Goal: Information Seeking & Learning: Find specific fact

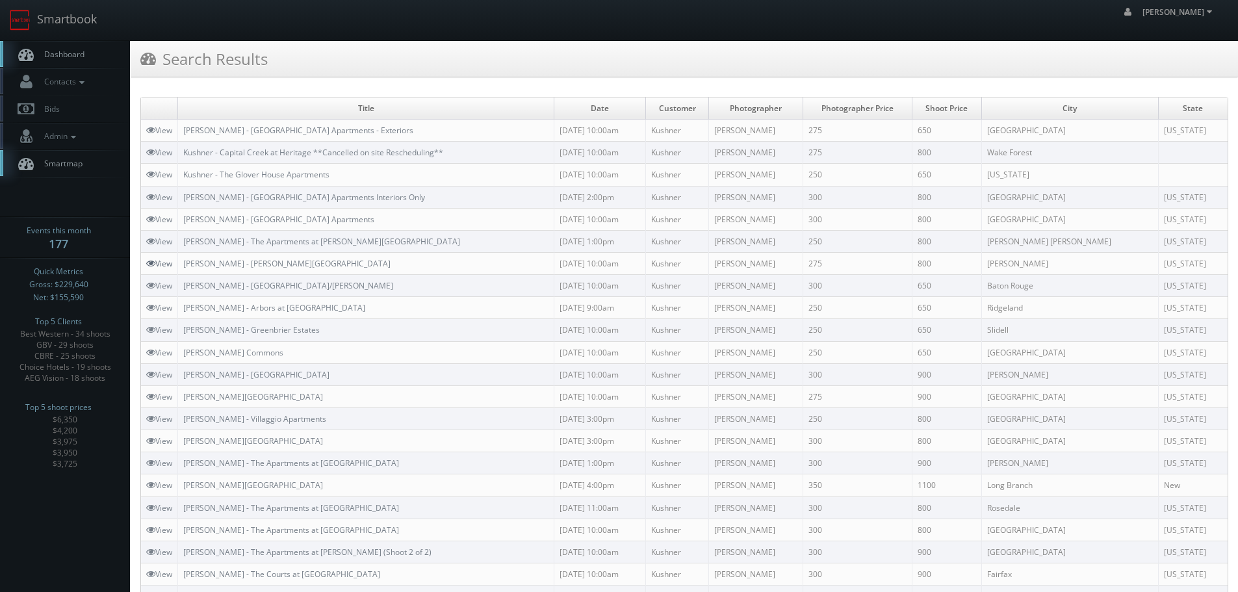
click at [163, 264] on link "View" at bounding box center [159, 263] width 26 height 11
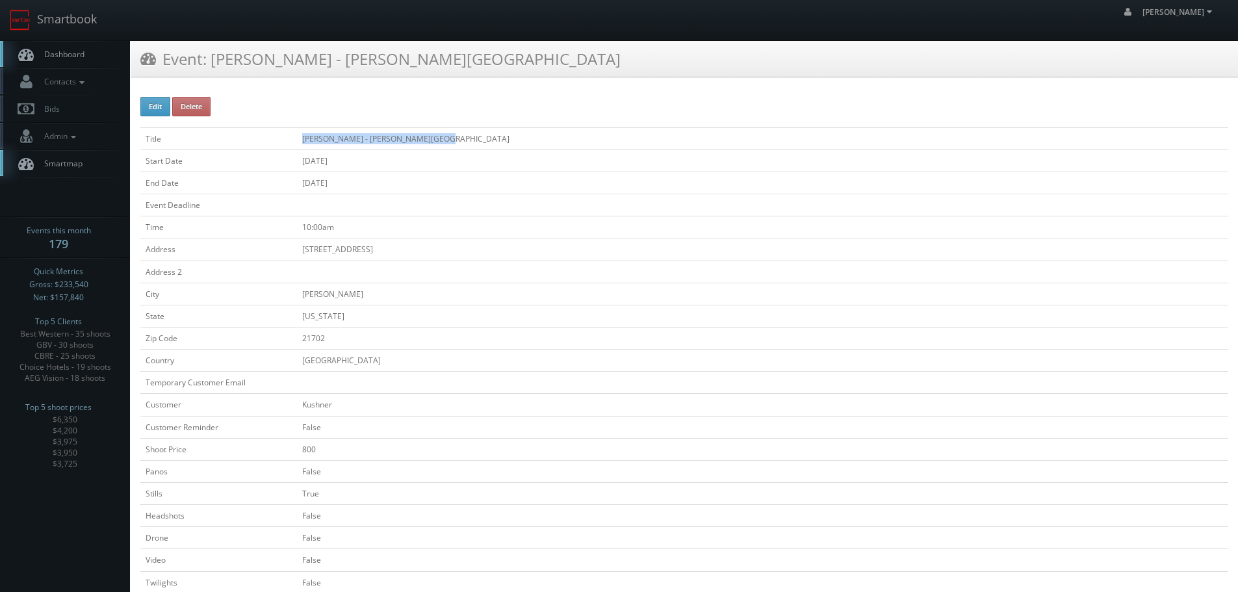
copy tr "Kushner - Hunter's Glen Apartments"
drag, startPoint x: 432, startPoint y: 141, endPoint x: 277, endPoint y: 131, distance: 154.9
click at [277, 131] on tr "Title Kushner - Hunter's Glen Apartments" at bounding box center [684, 138] width 1088 height 22
click at [88, 25] on link "Smartbook" at bounding box center [53, 20] width 107 height 40
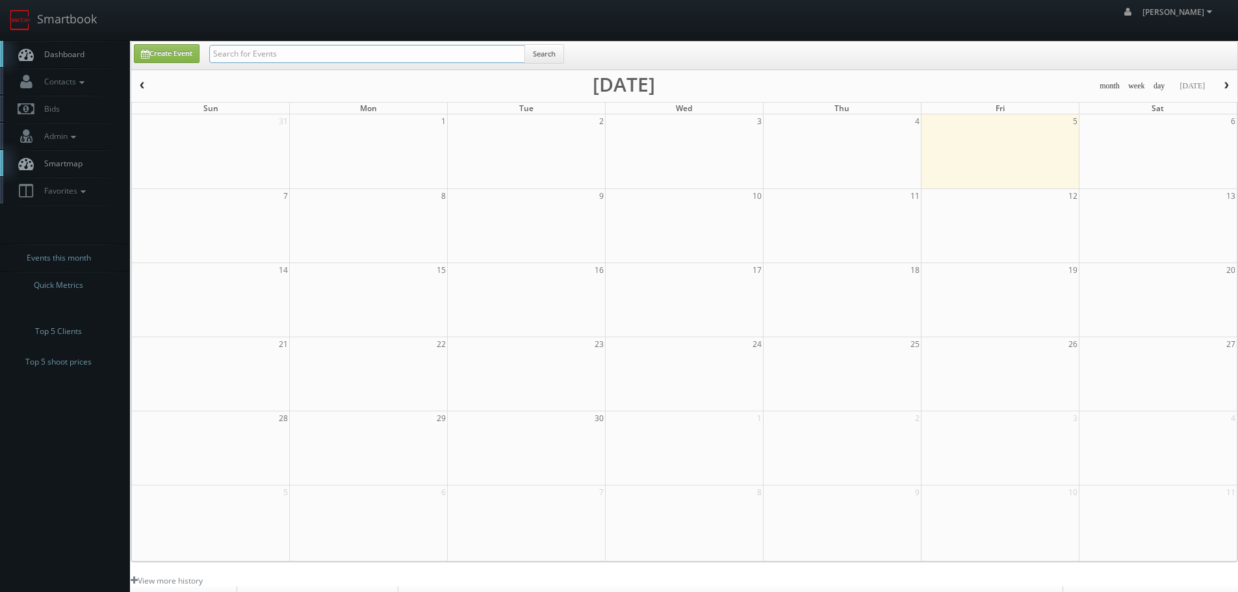
click at [274, 56] on input "text" at bounding box center [367, 54] width 316 height 18
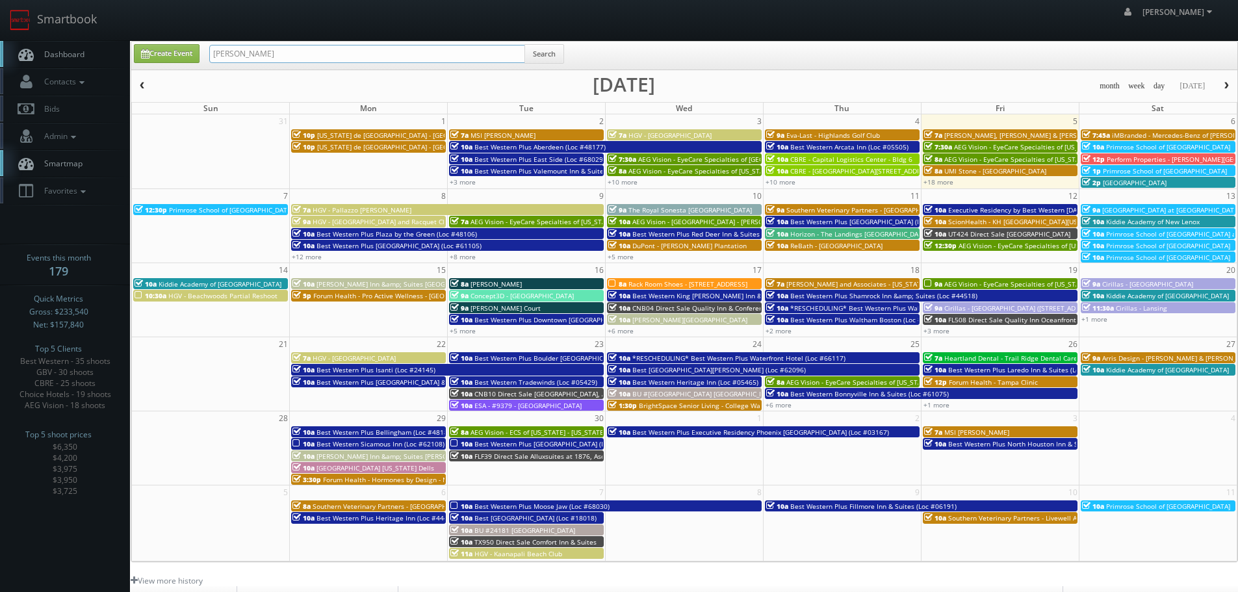
type input "kushner"
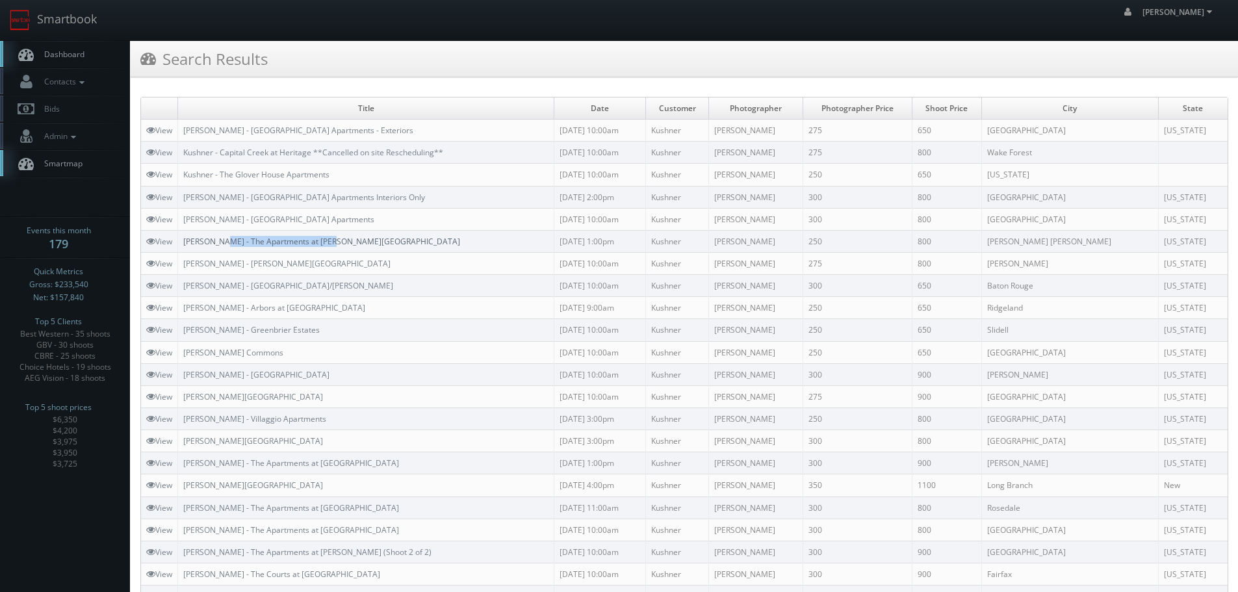
copy link "The Apartments at Owings Run"
drag, startPoint x: 362, startPoint y: 237, endPoint x: 222, endPoint y: 243, distance: 140.5
click at [222, 243] on td "[PERSON_NAME] - The Apartments at [PERSON_NAME][GEOGRAPHIC_DATA]" at bounding box center [366, 241] width 376 height 22
click at [161, 241] on link "View" at bounding box center [159, 241] width 26 height 11
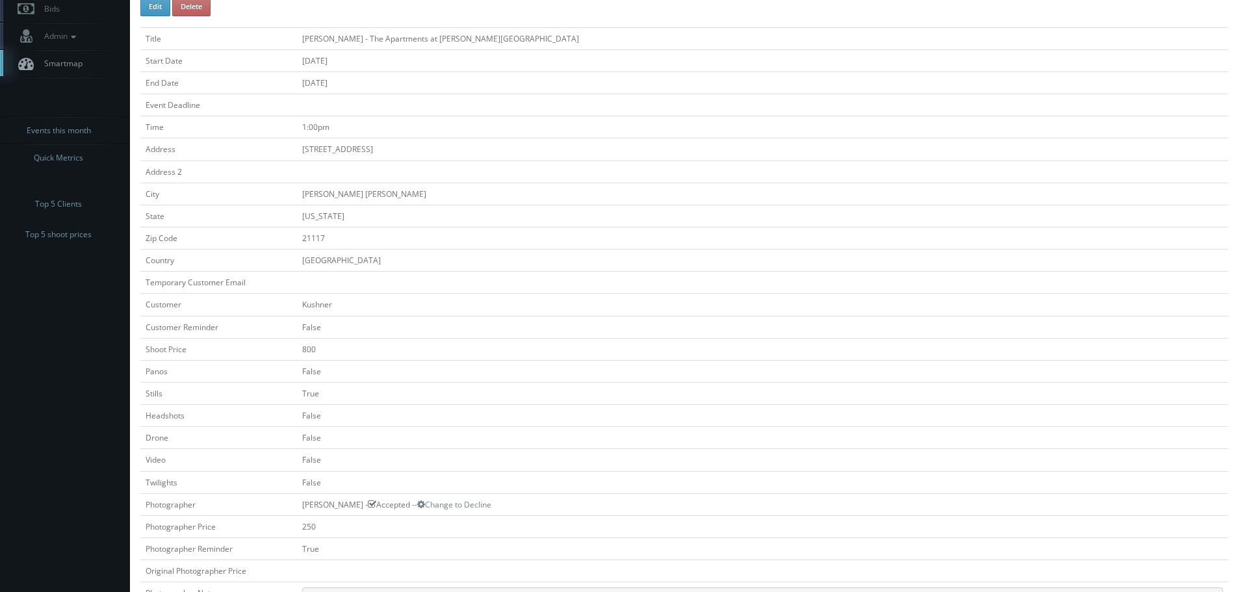
scroll to position [325, 0]
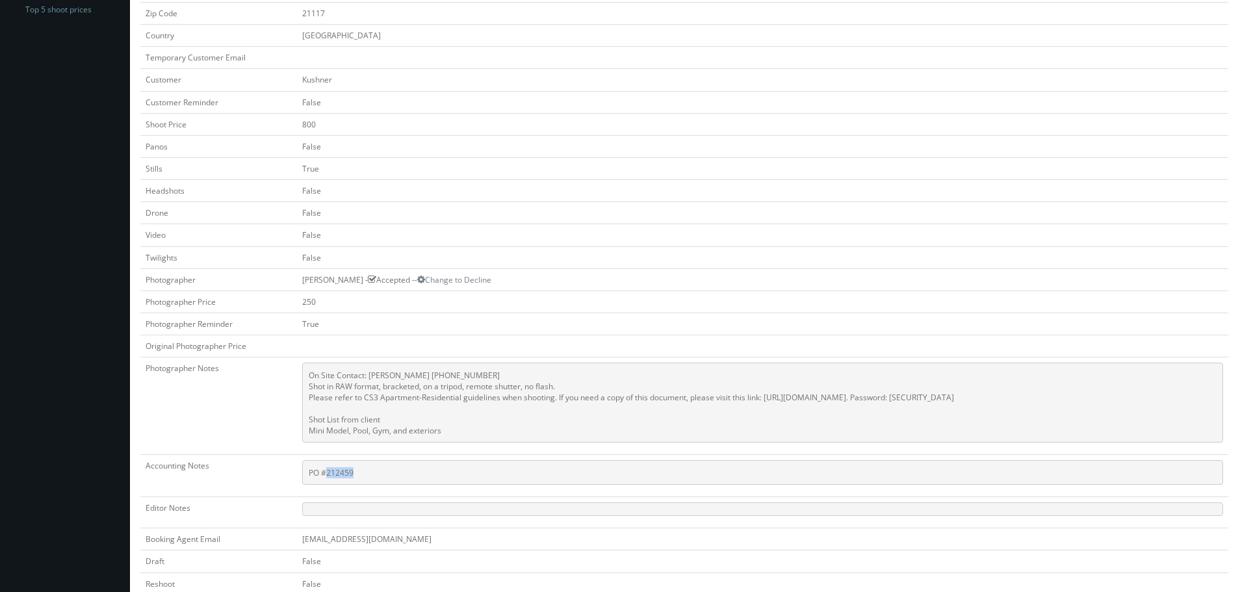
copy pre "212459"
drag, startPoint x: 333, startPoint y: 477, endPoint x: 313, endPoint y: 480, distance: 20.4
click at [313, 480] on pre "PO #212459" at bounding box center [762, 472] width 921 height 25
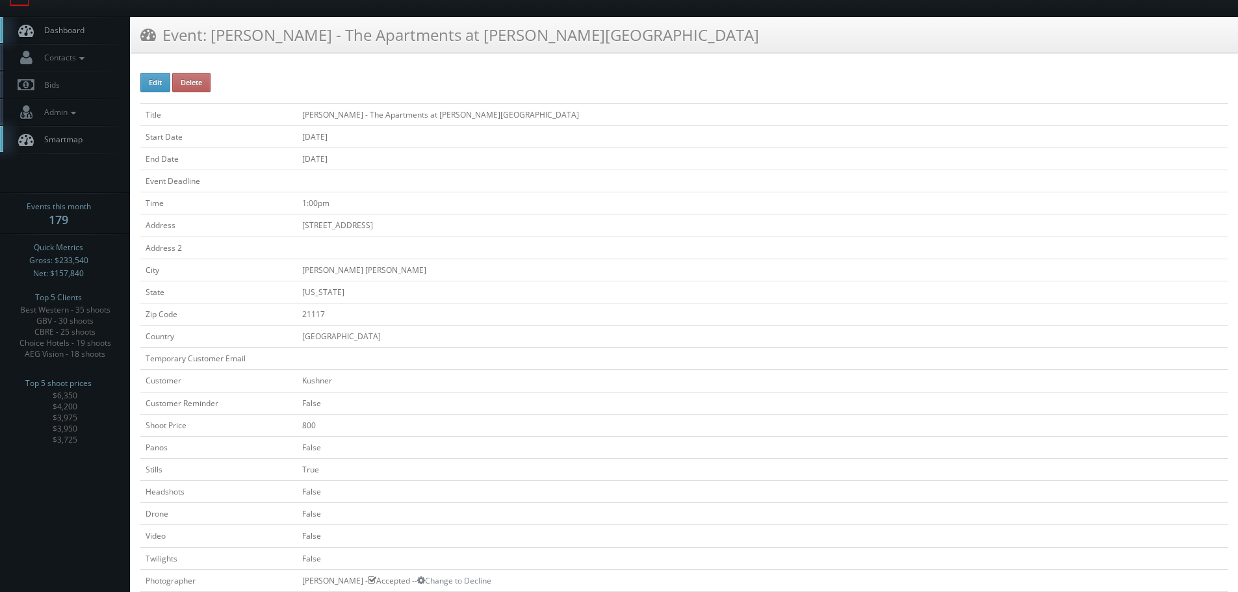
scroll to position [8, 0]
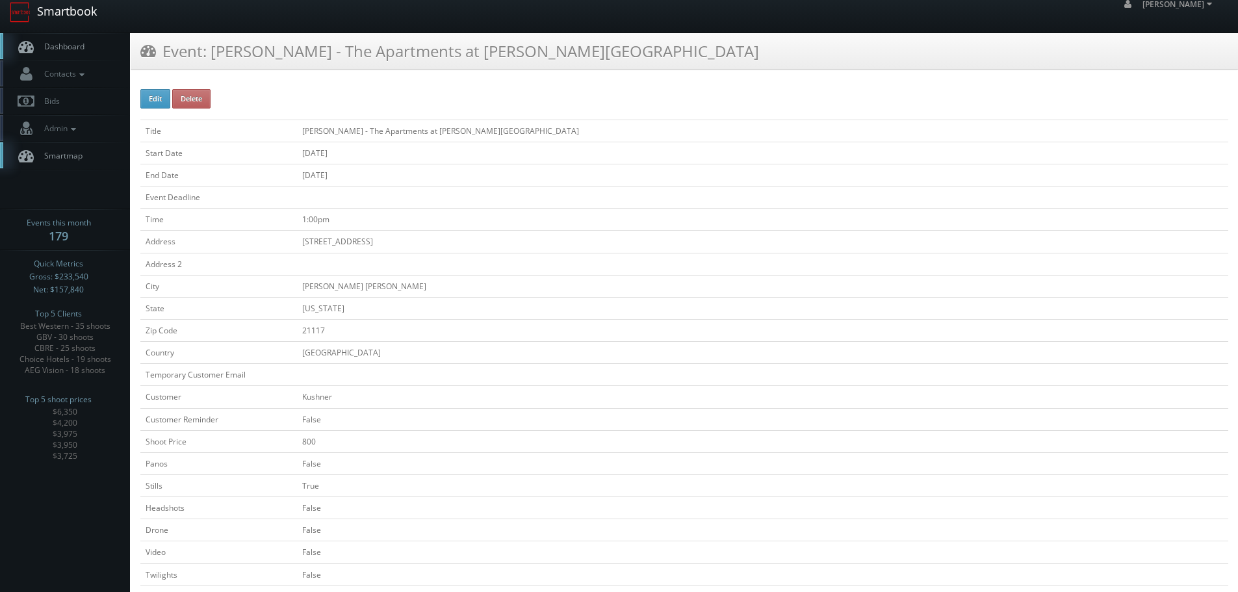
click at [84, 21] on link "Smartbook" at bounding box center [53, 12] width 107 height 40
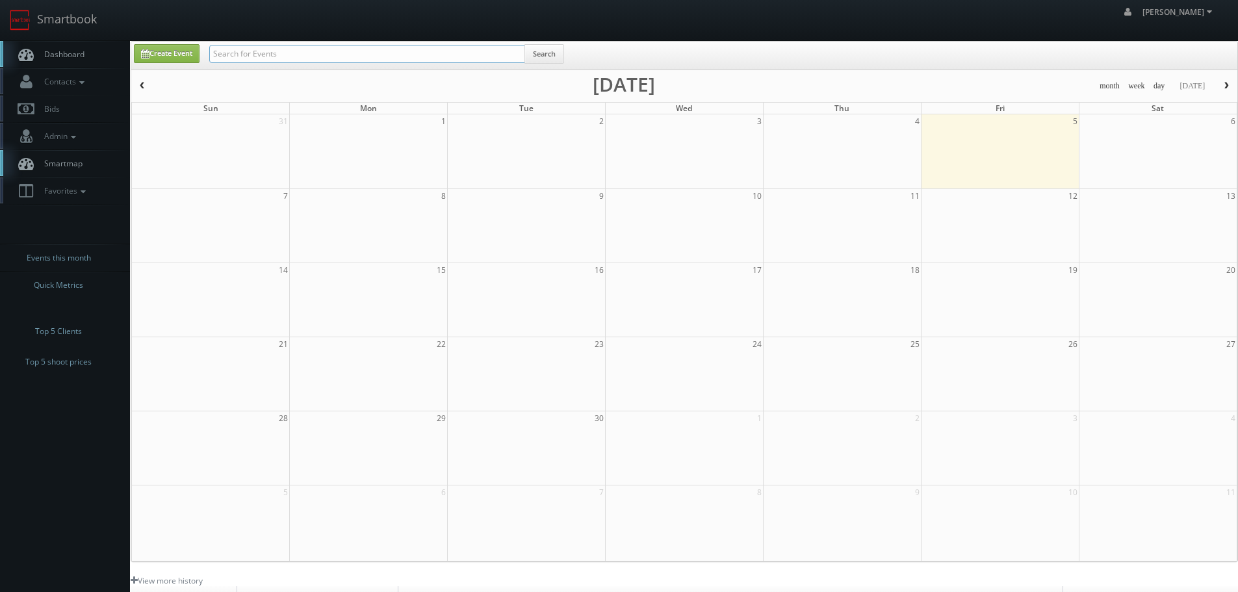
click at [287, 55] on input "text" at bounding box center [367, 54] width 316 height 18
type input "kushner"
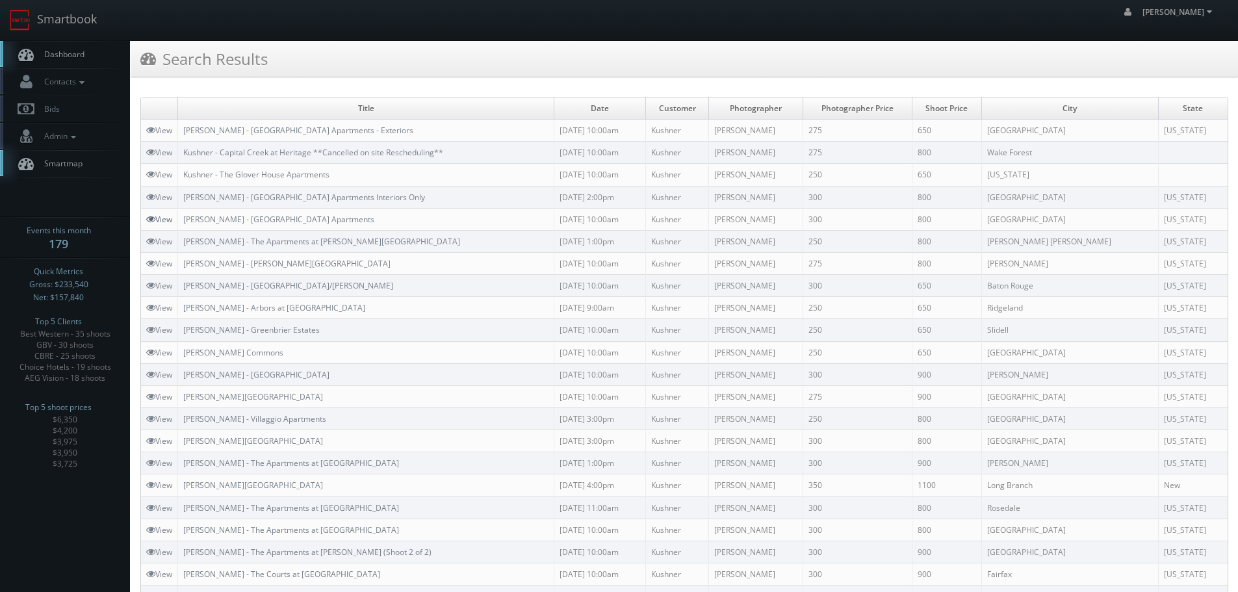
click at [155, 216] on link "View" at bounding box center [159, 219] width 26 height 11
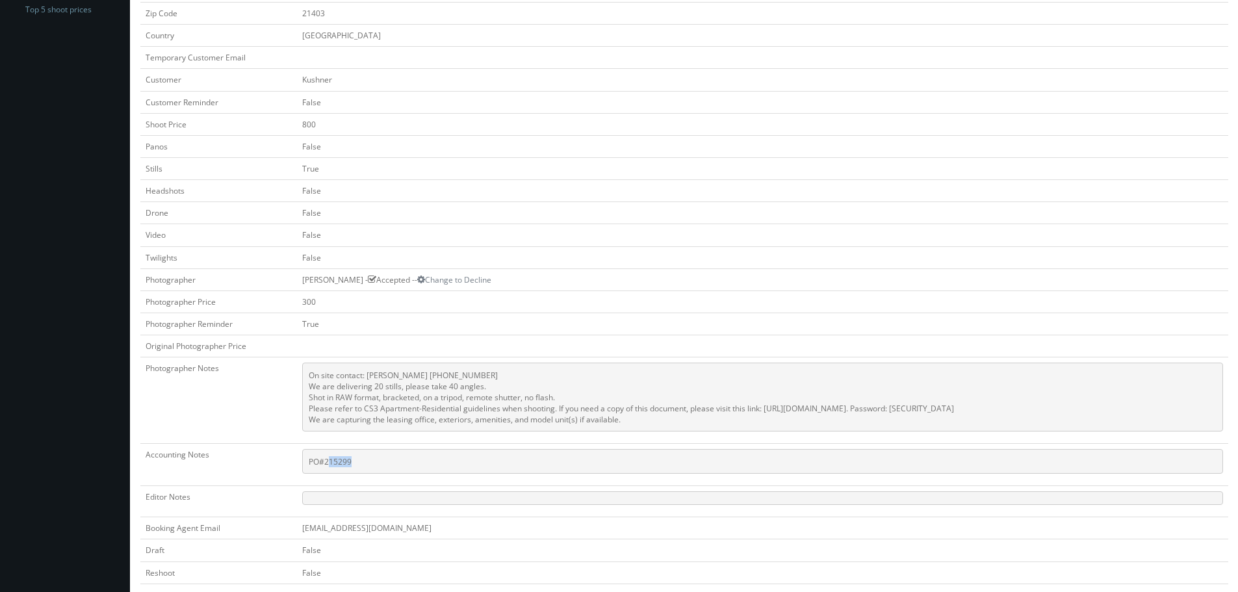
scroll to position [398, 0]
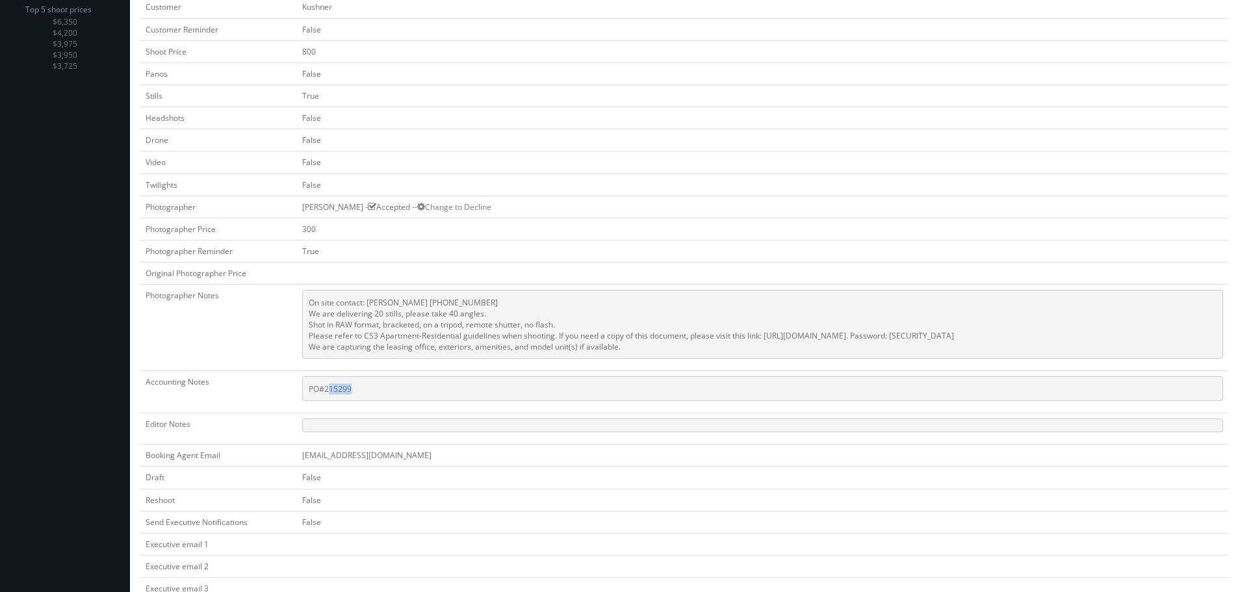
drag, startPoint x: 341, startPoint y: 460, endPoint x: 324, endPoint y: 404, distance: 58.4
click at [315, 405] on td "PO#215299" at bounding box center [762, 392] width 931 height 42
click at [379, 390] on pre "PO#215299" at bounding box center [762, 388] width 921 height 25
click at [358, 388] on pre "PO#215299" at bounding box center [762, 388] width 921 height 25
drag, startPoint x: 351, startPoint y: 387, endPoint x: 318, endPoint y: 389, distance: 33.8
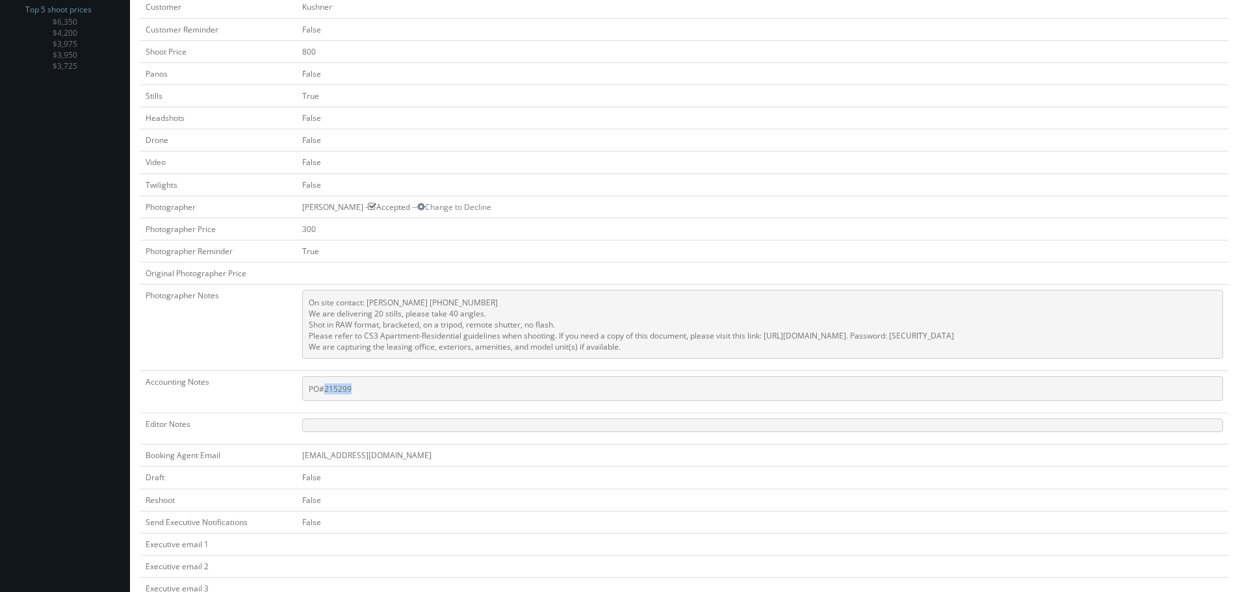
click at [318, 389] on pre "PO#215299" at bounding box center [762, 388] width 921 height 25
copy pre "215299"
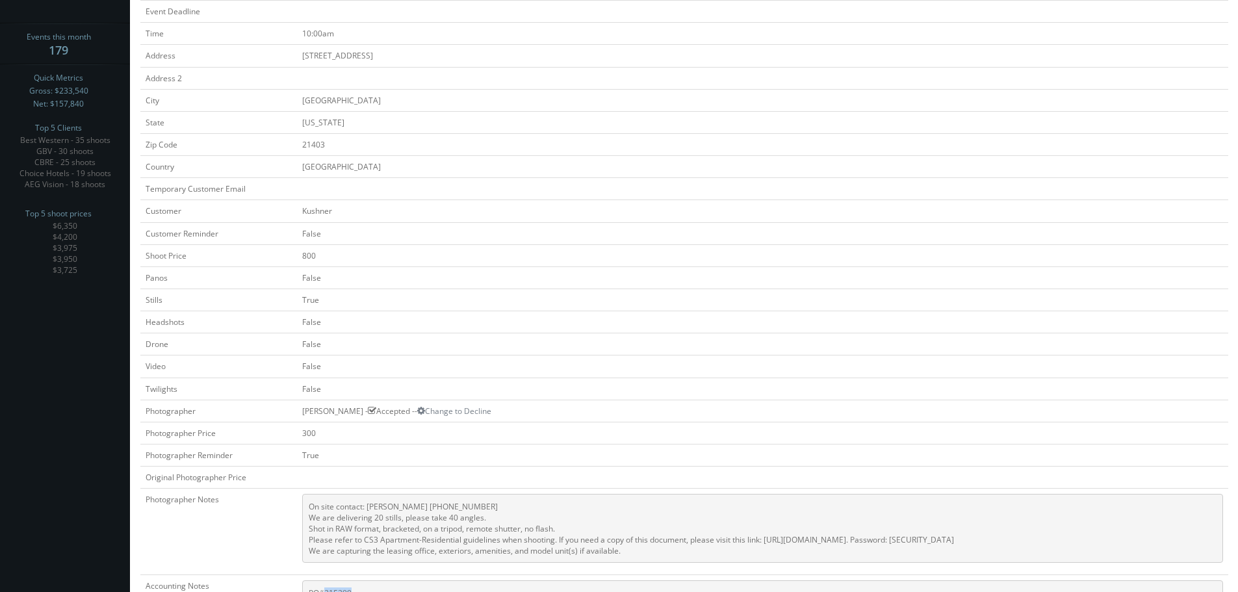
scroll to position [8, 0]
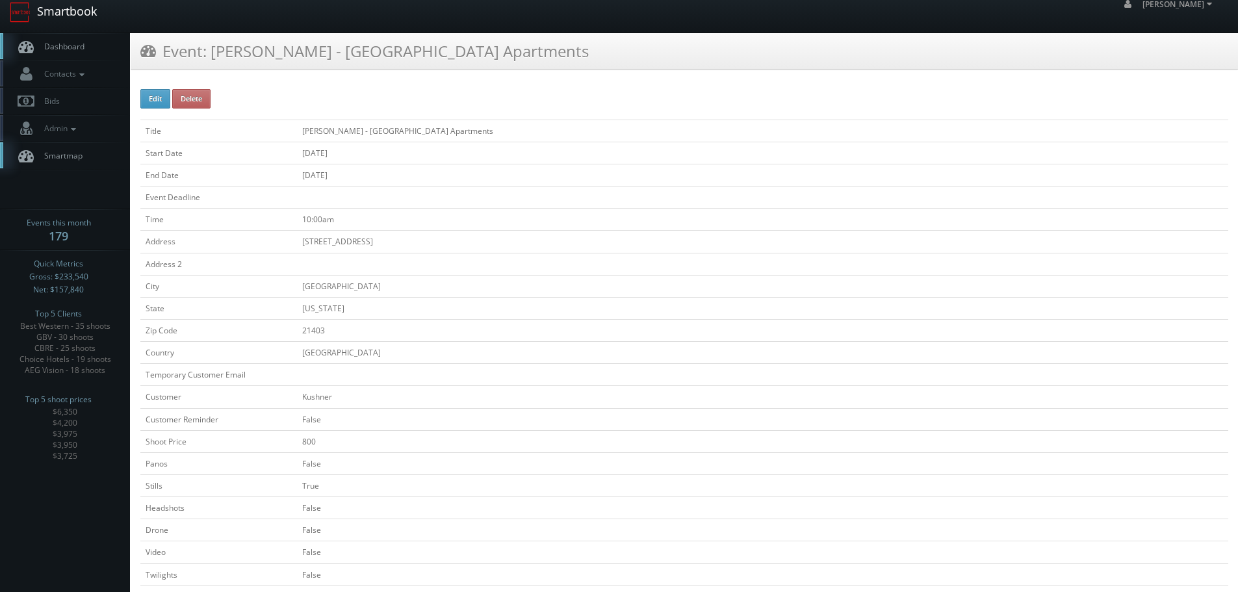
click at [77, 13] on link "Smartbook" at bounding box center [53, 12] width 107 height 40
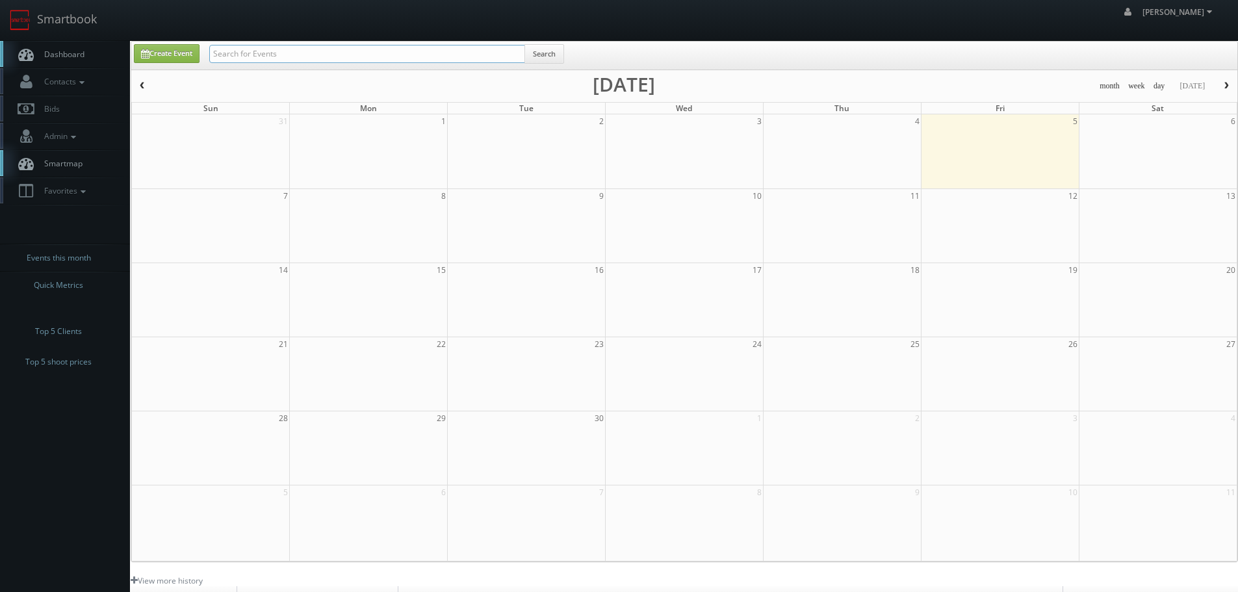
click at [308, 57] on input "text" at bounding box center [367, 54] width 316 height 18
type input "kushner"
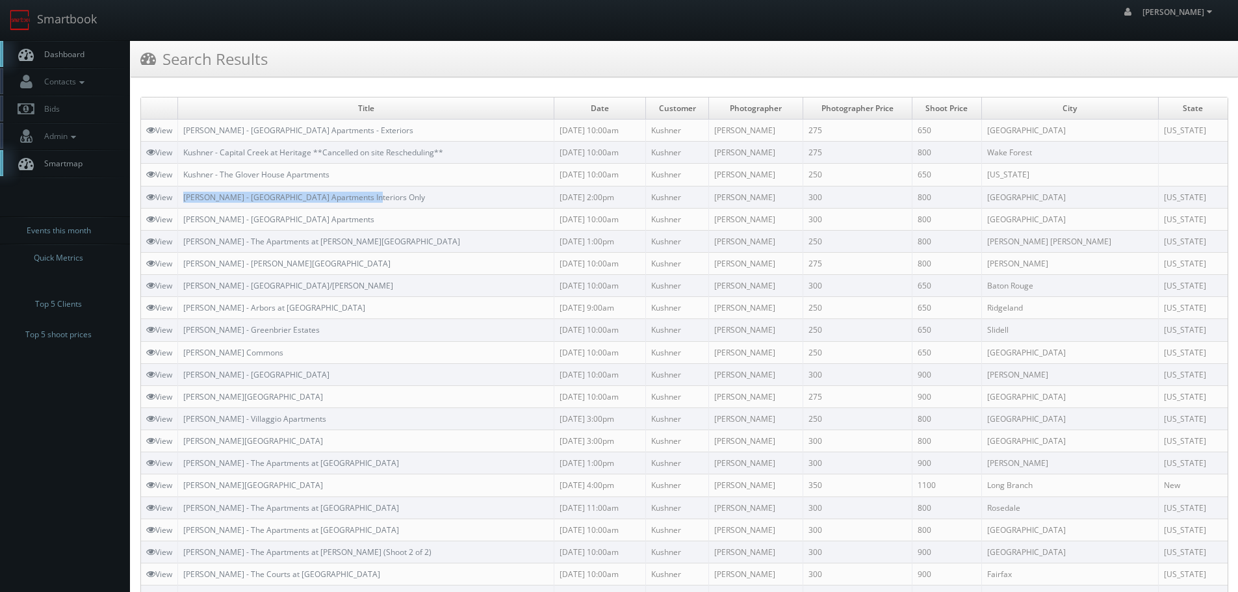
copy link "[PERSON_NAME] - [GEOGRAPHIC_DATA] Apartments Interiors Only"
drag, startPoint x: 375, startPoint y: 196, endPoint x: 180, endPoint y: 198, distance: 194.9
click at [180, 198] on td "Kushner - River House Apartments Interiors Only" at bounding box center [366, 197] width 376 height 22
click at [150, 197] on icon at bounding box center [150, 196] width 9 height 9
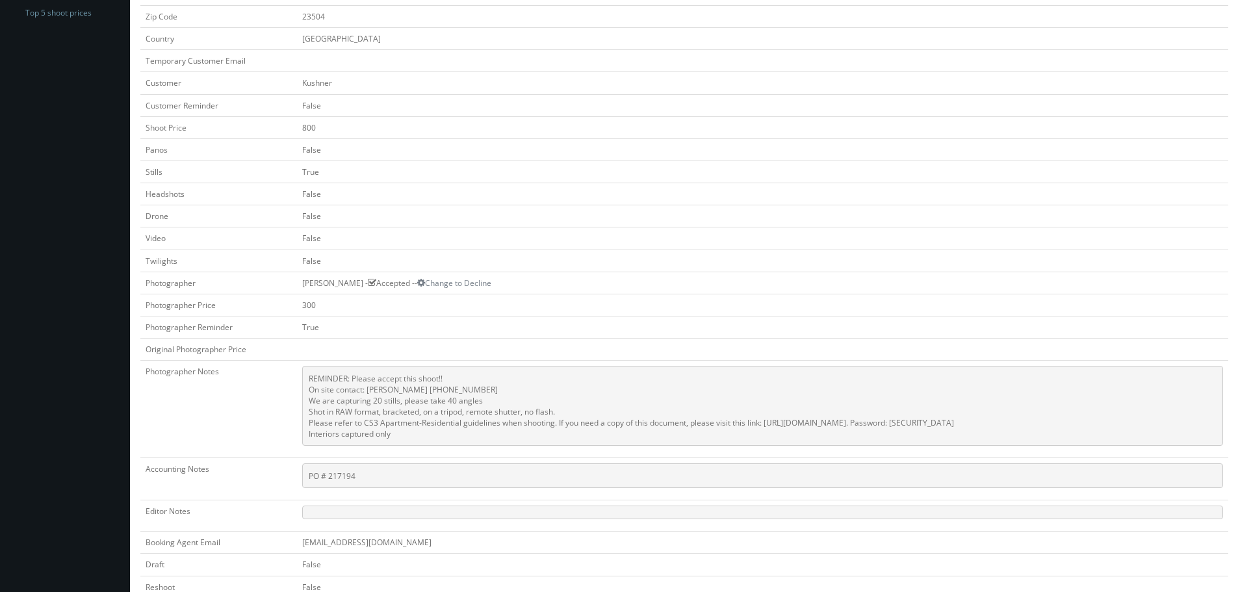
scroll to position [325, 0]
copy pre "217194"
drag, startPoint x: 351, startPoint y: 470, endPoint x: 312, endPoint y: 477, distance: 39.5
click at [312, 477] on pre "PO # 217194" at bounding box center [762, 472] width 921 height 25
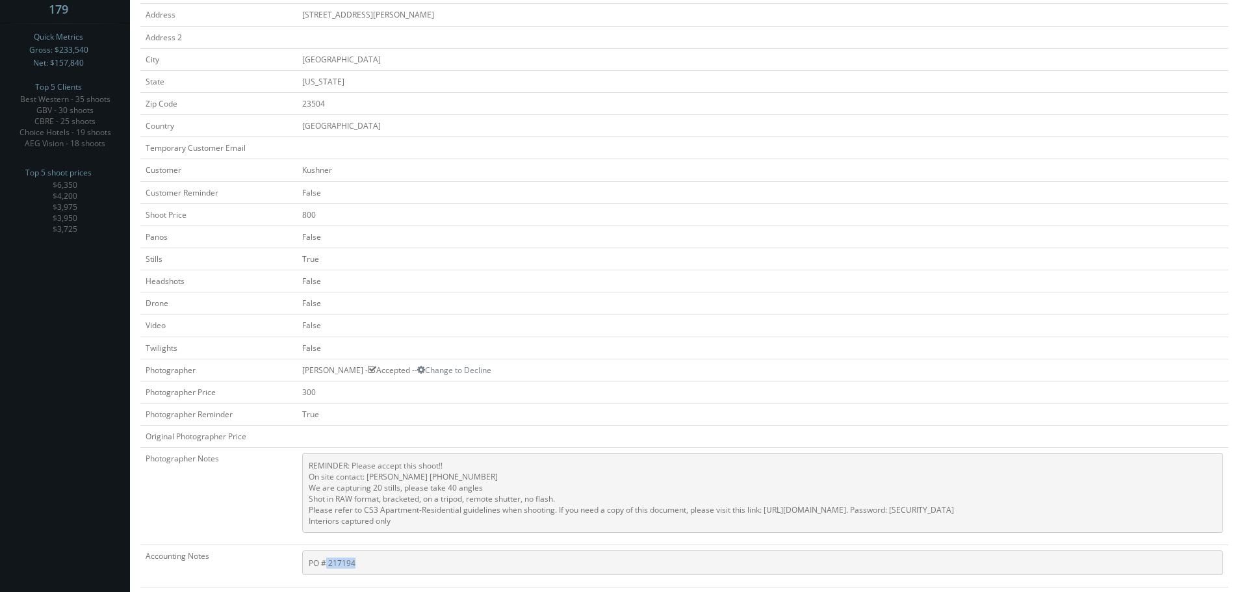
scroll to position [73, 0]
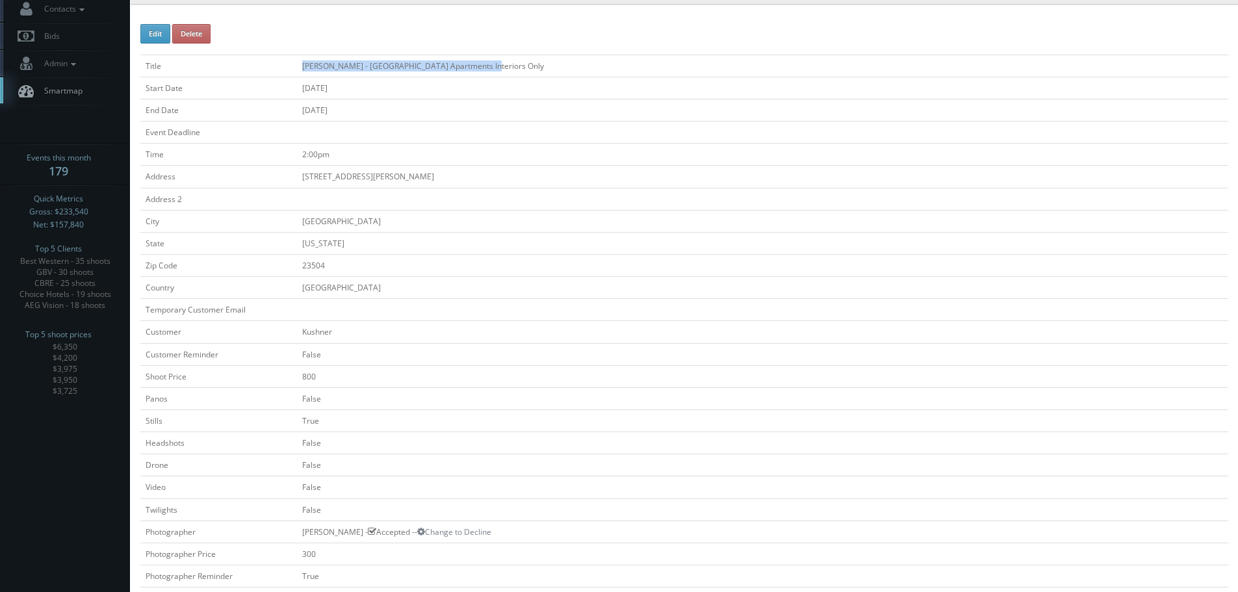
copy tr "Kushner - River House Apartments Interiors Only"
drag, startPoint x: 476, startPoint y: 64, endPoint x: 249, endPoint y: 63, distance: 226.1
click at [249, 63] on tr "Title Kushner - River House Apartments Interiors Only" at bounding box center [684, 66] width 1088 height 22
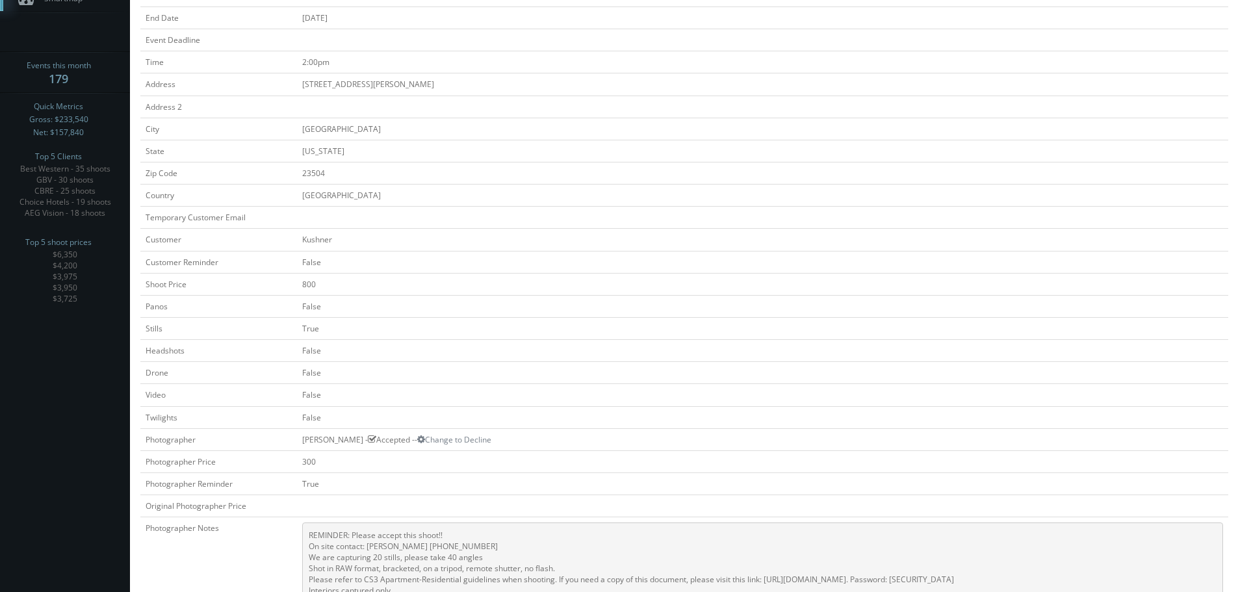
scroll to position [268, 0]
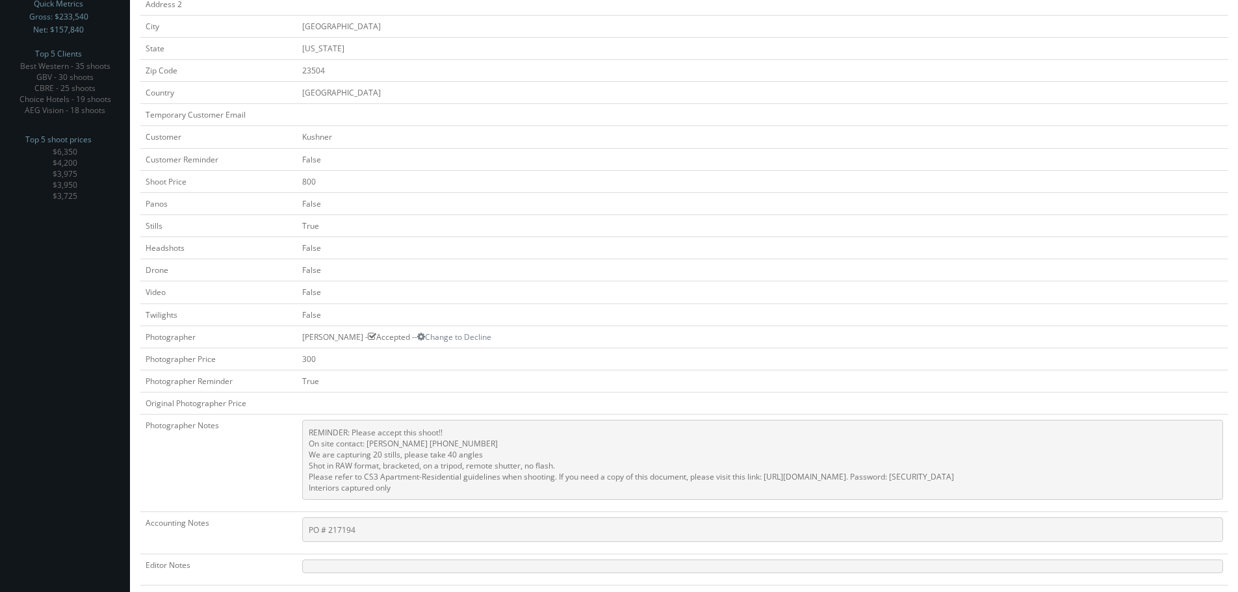
drag, startPoint x: 346, startPoint y: 515, endPoint x: 310, endPoint y: 524, distance: 36.7
click at [310, 524] on tbody "Title Kushner - River House Apartments Interiors Only Start Date 08/21/2025 End…" at bounding box center [684, 355] width 1088 height 991
click at [388, 527] on pre "PO # 217194" at bounding box center [762, 529] width 921 height 25
copy tr "PO # 217194"
click at [277, 530] on tr "Accounting Notes PO # 217194" at bounding box center [684, 533] width 1088 height 42
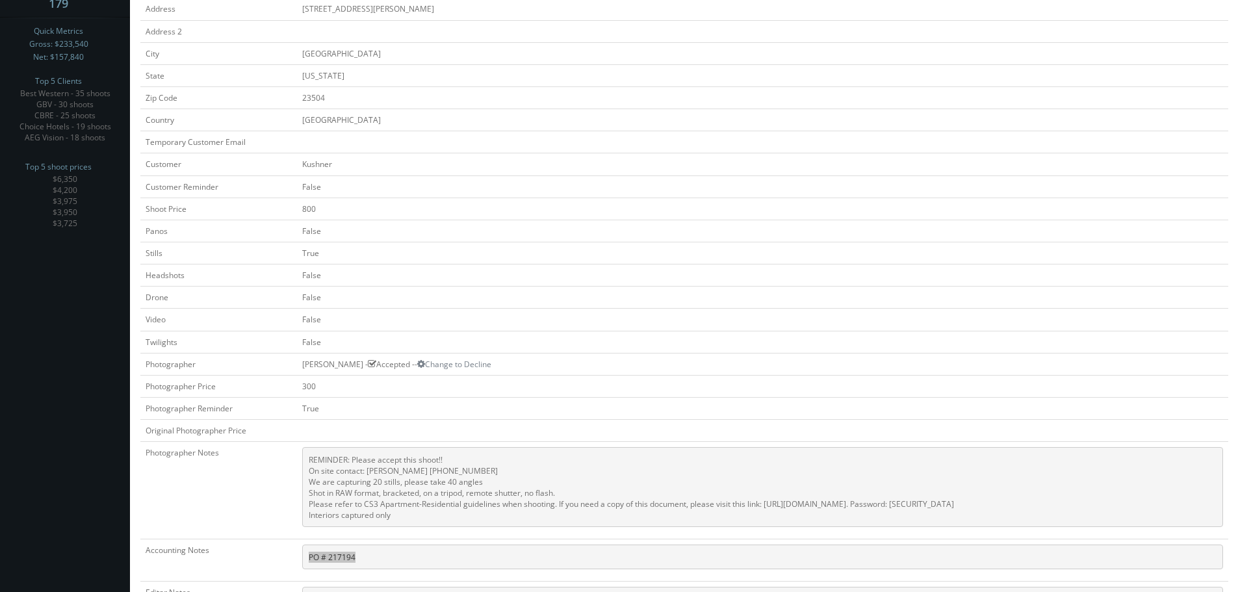
scroll to position [0, 0]
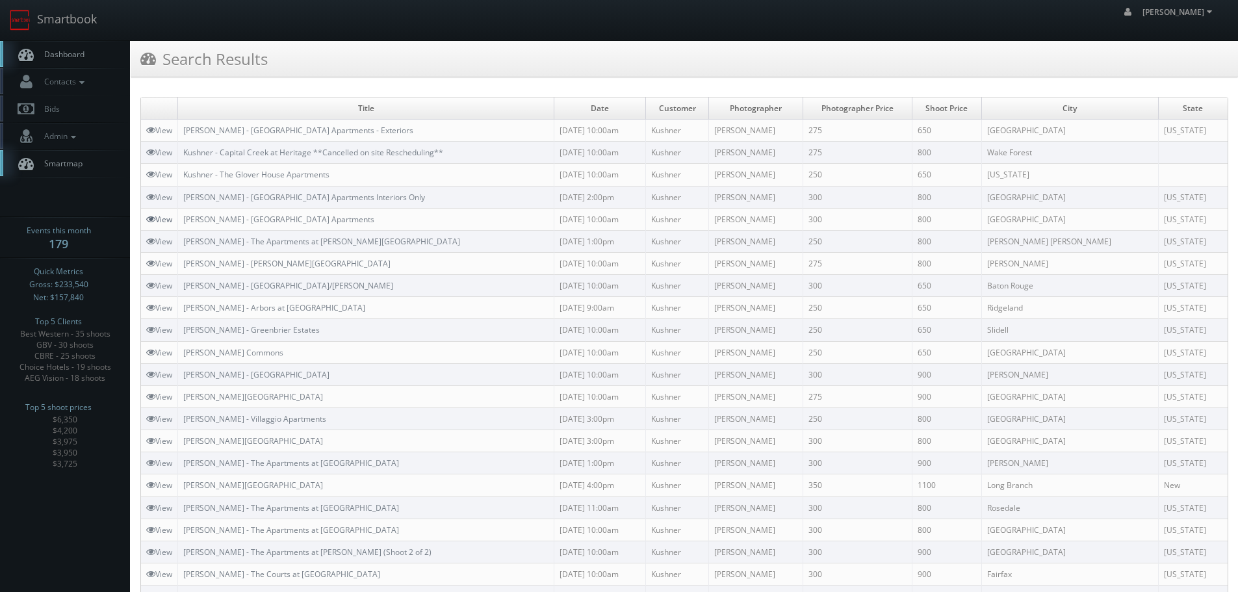
click at [153, 218] on icon at bounding box center [150, 218] width 9 height 9
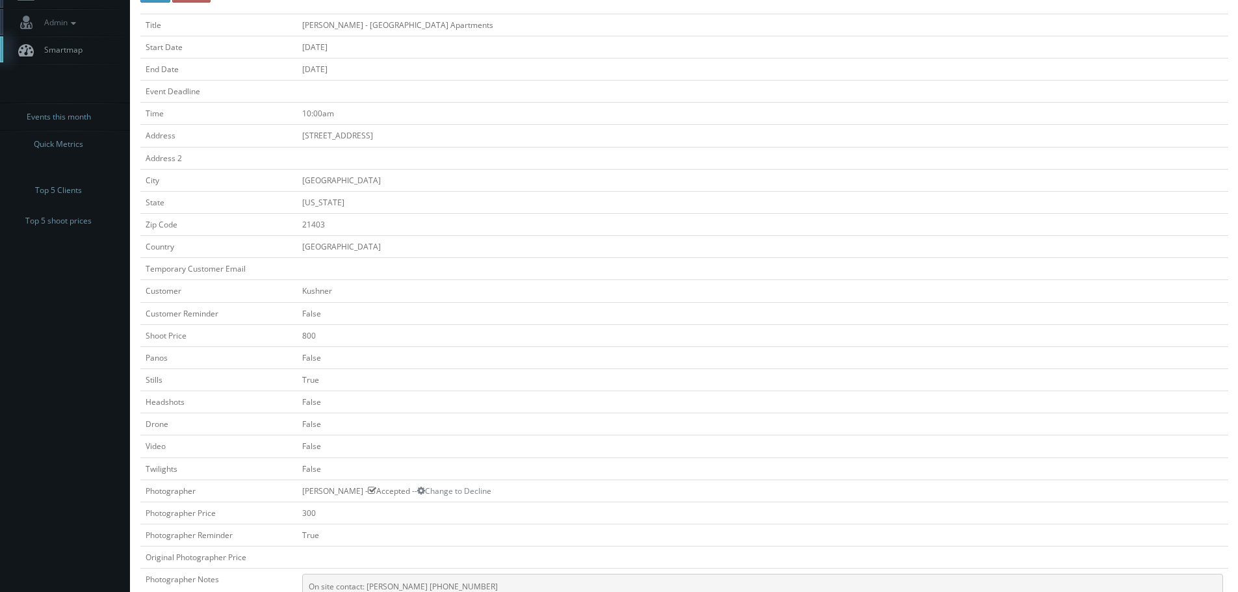
scroll to position [325, 0]
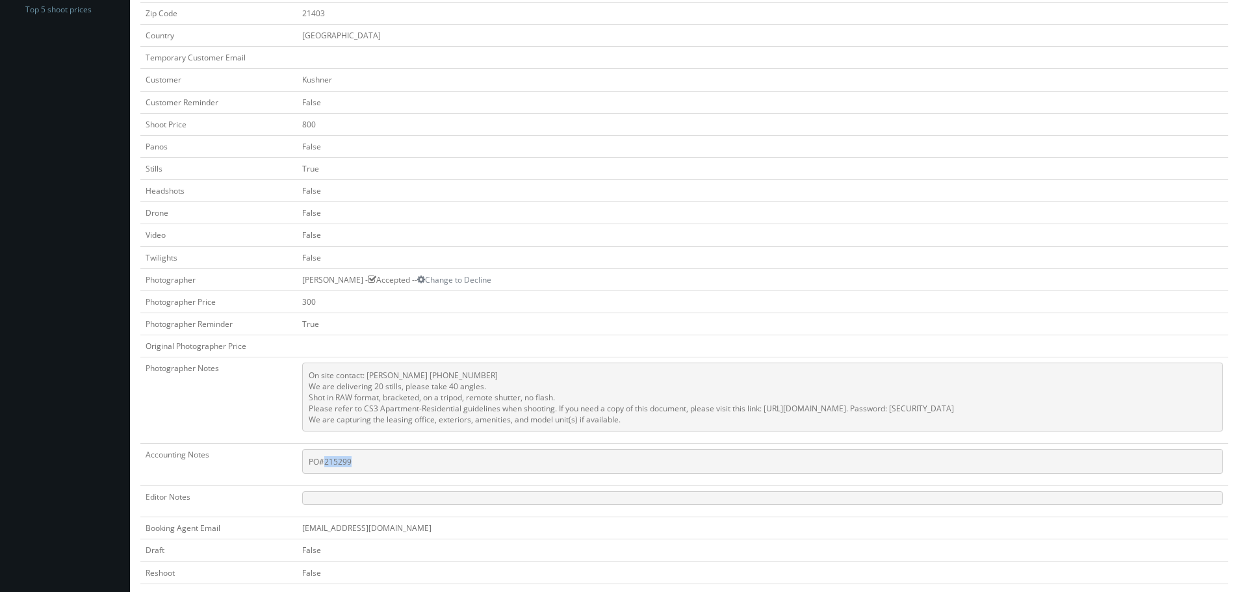
copy pre "215299"
drag, startPoint x: 328, startPoint y: 462, endPoint x: 310, endPoint y: 463, distance: 18.2
click at [310, 463] on pre "PO#215299" at bounding box center [762, 461] width 921 height 25
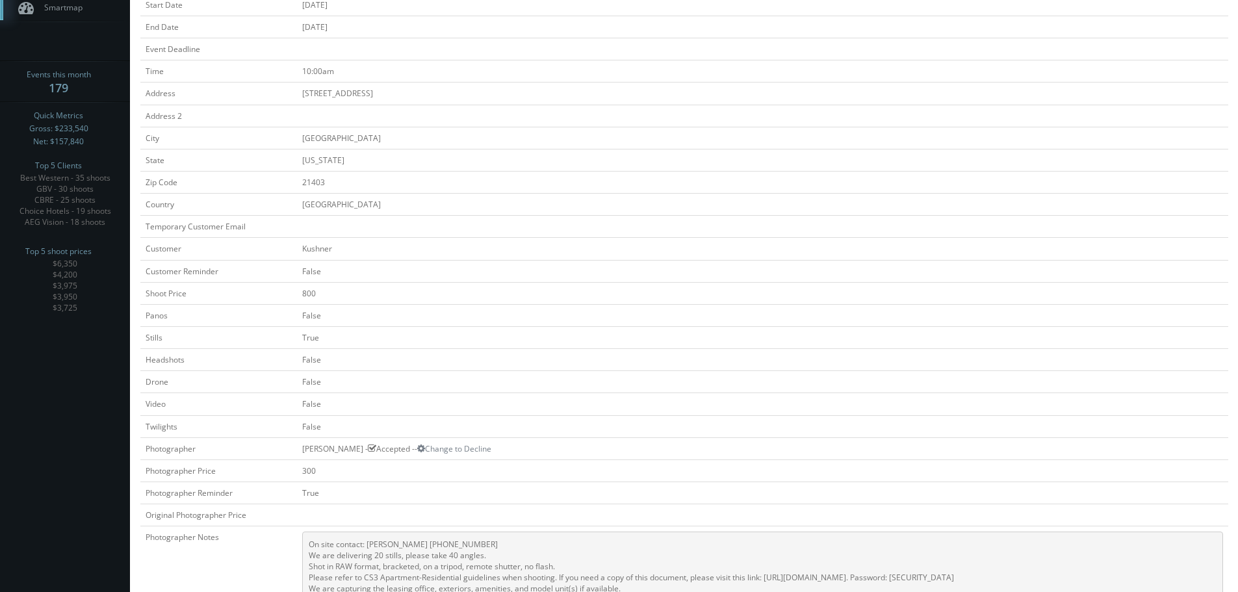
scroll to position [73, 0]
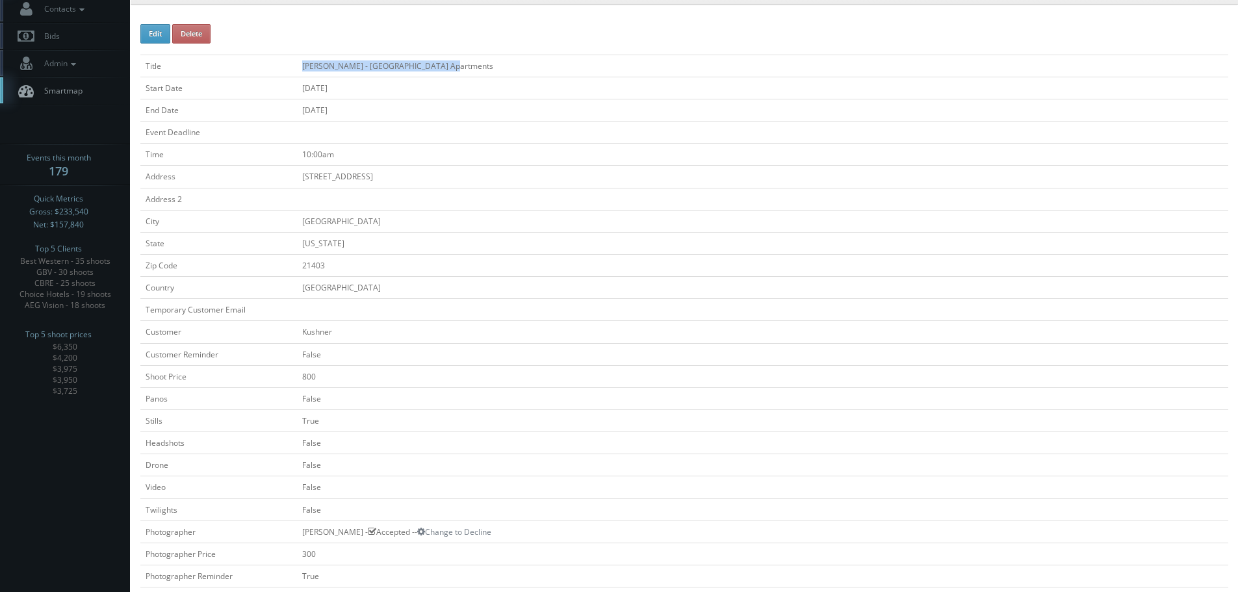
copy tr "Kushner - Annapolis Roads Apartments"
drag, startPoint x: 450, startPoint y: 66, endPoint x: 244, endPoint y: 66, distance: 205.9
click at [244, 66] on tr "Title Kushner - Annapolis Roads Apartments" at bounding box center [684, 66] width 1088 height 22
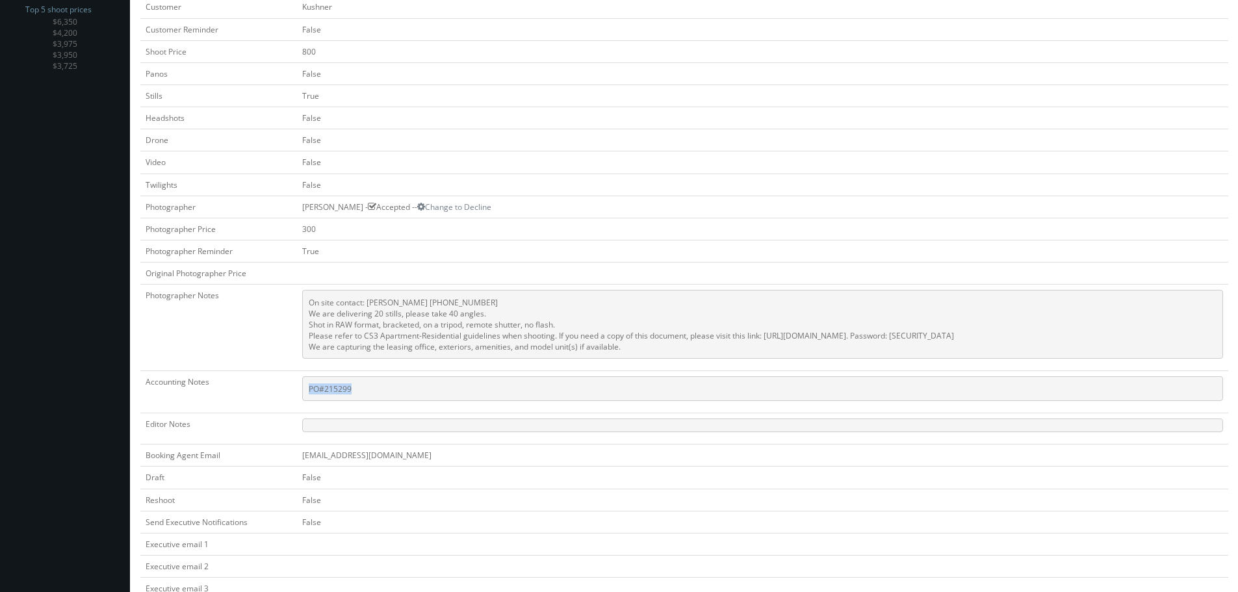
copy pre "PO#215299"
drag, startPoint x: 345, startPoint y: 385, endPoint x: 282, endPoint y: 389, distance: 63.2
click at [297, 389] on td "PO#215299" at bounding box center [762, 392] width 931 height 42
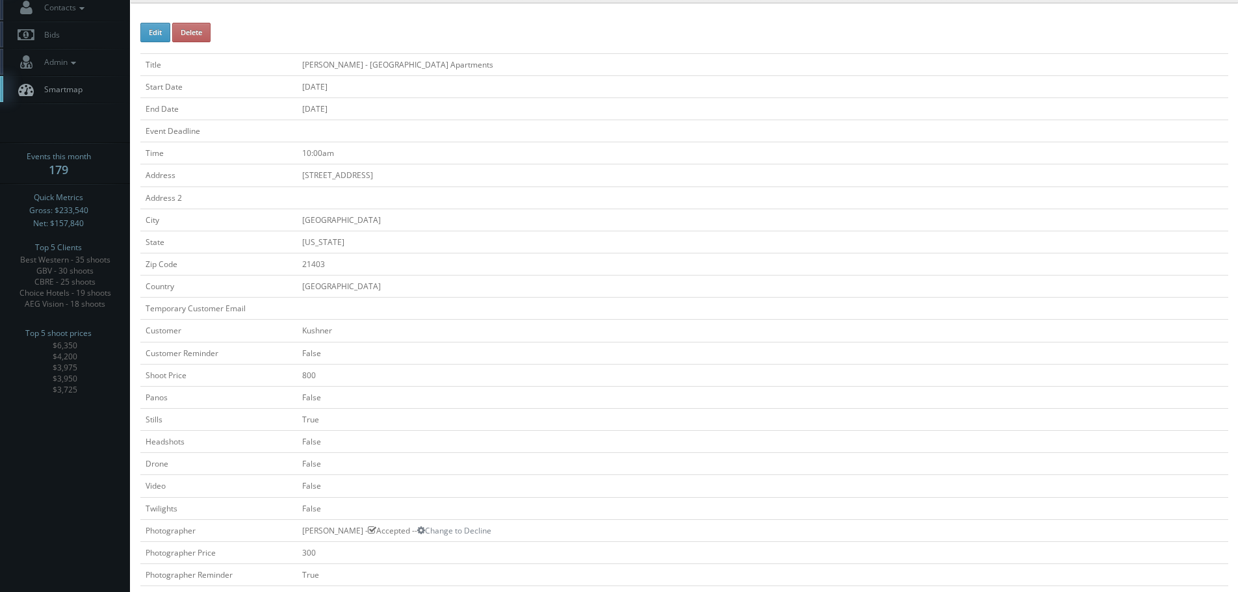
scroll to position [0, 0]
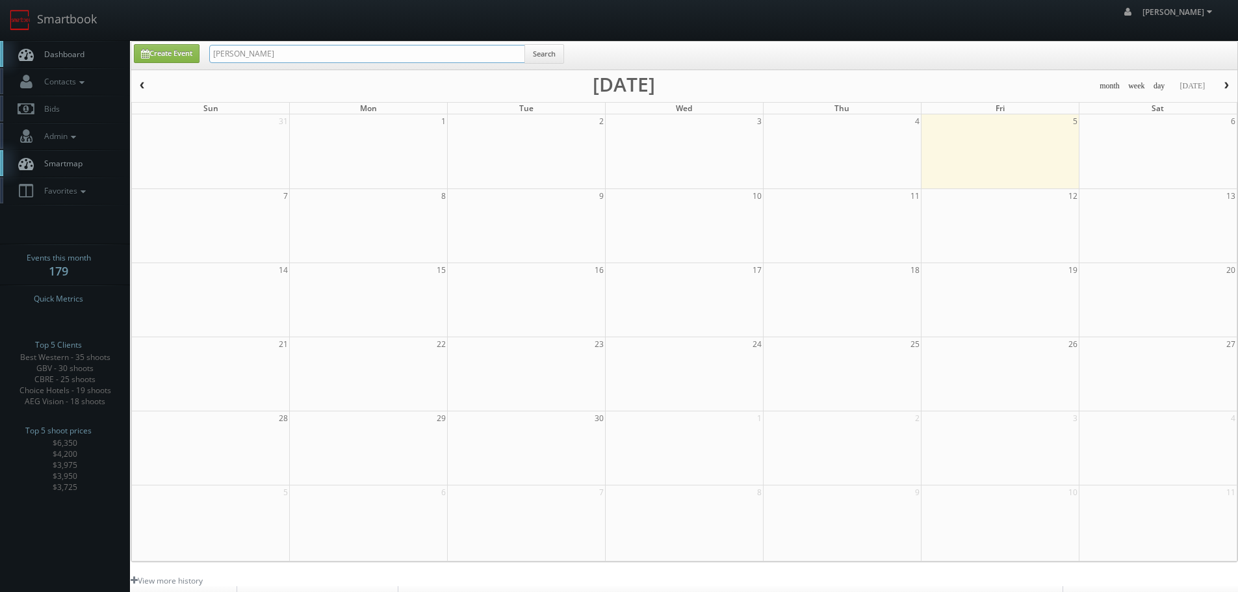
click at [256, 46] on input "[PERSON_NAME]" at bounding box center [367, 54] width 316 height 18
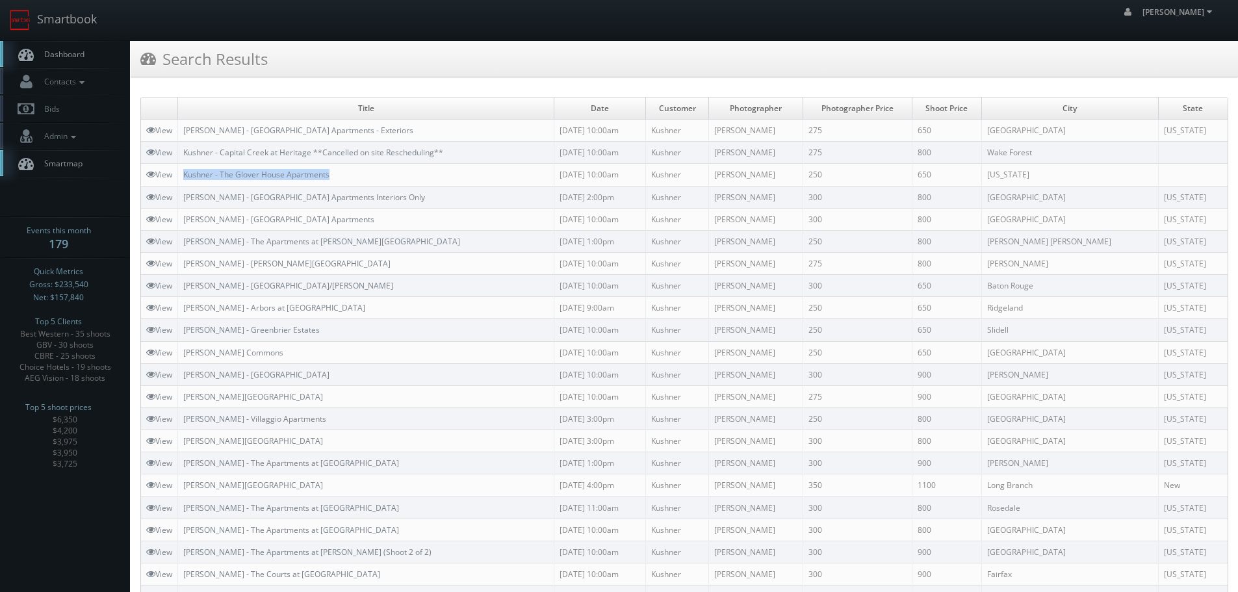
copy tr "Kushner - The Glover House Apartments"
drag, startPoint x: 374, startPoint y: 172, endPoint x: 176, endPoint y: 174, distance: 197.5
click at [176, 174] on tr "View [PERSON_NAME] - The [PERSON_NAME] House Apartments [DATE] 10:00am [PERSON_…" at bounding box center [684, 175] width 1086 height 22
click at [147, 177] on icon at bounding box center [150, 174] width 9 height 9
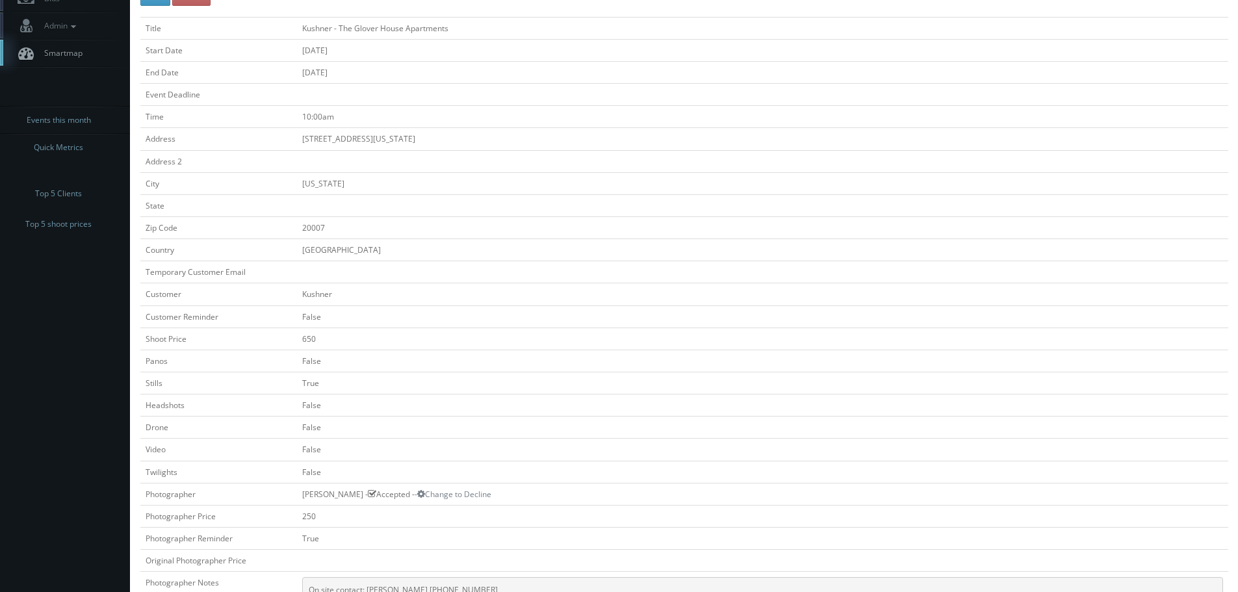
scroll to position [260, 0]
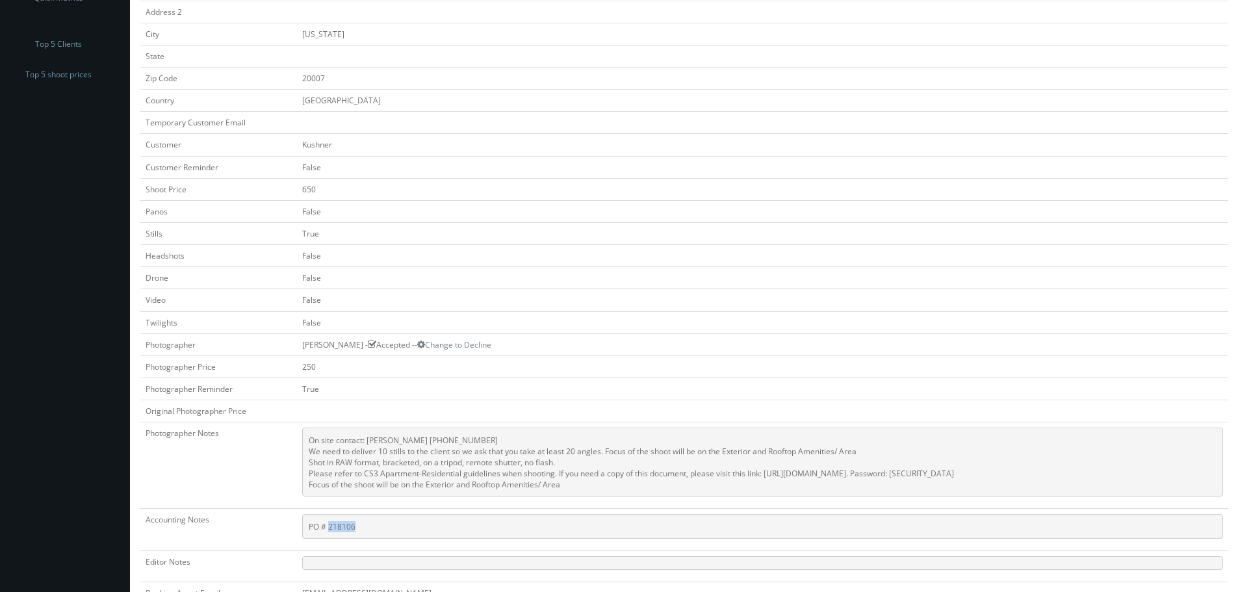
copy pre "218106"
drag, startPoint x: 357, startPoint y: 528, endPoint x: 314, endPoint y: 528, distance: 42.2
click at [314, 528] on pre "PO # 218106" at bounding box center [762, 526] width 921 height 25
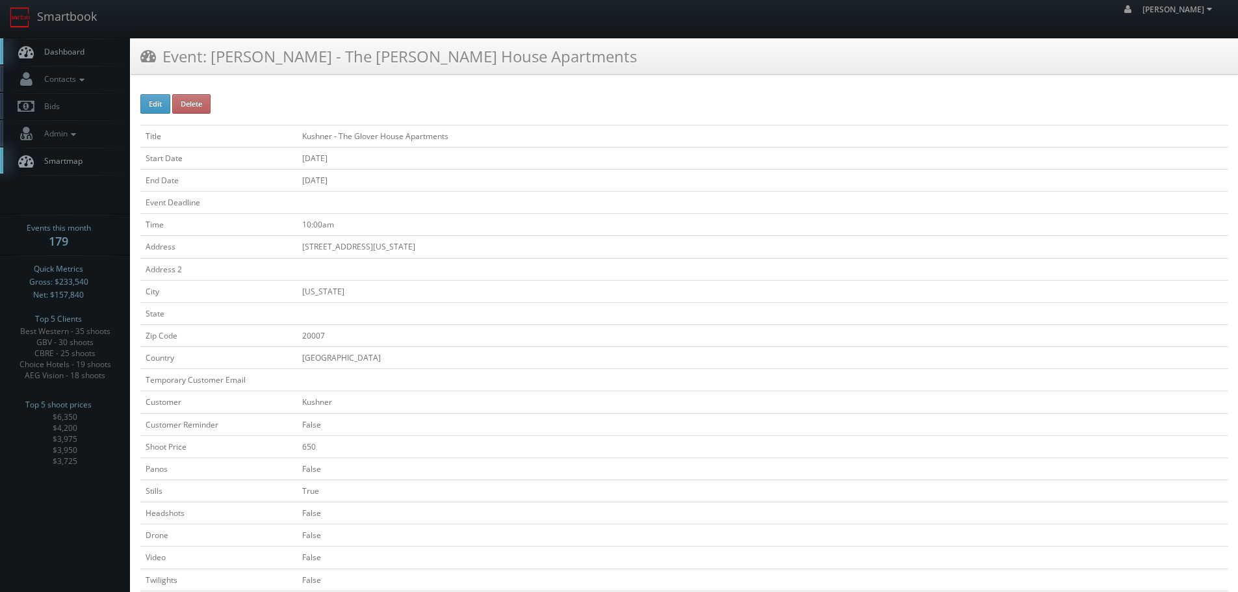
scroll to position [0, 0]
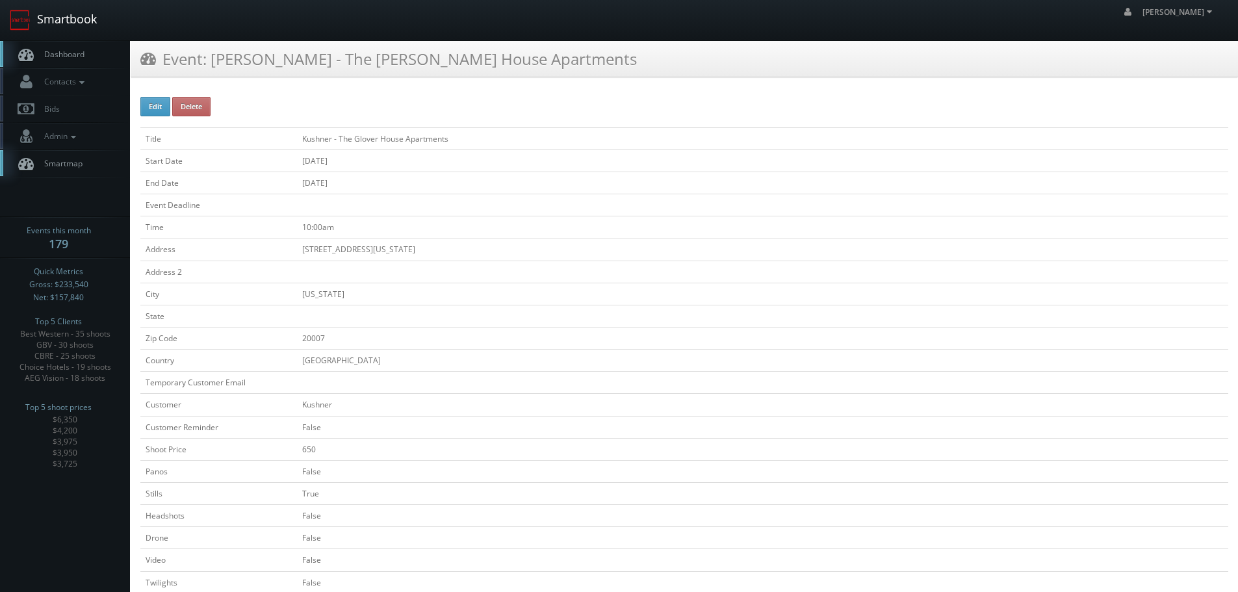
click at [46, 25] on link "Smartbook" at bounding box center [53, 20] width 107 height 40
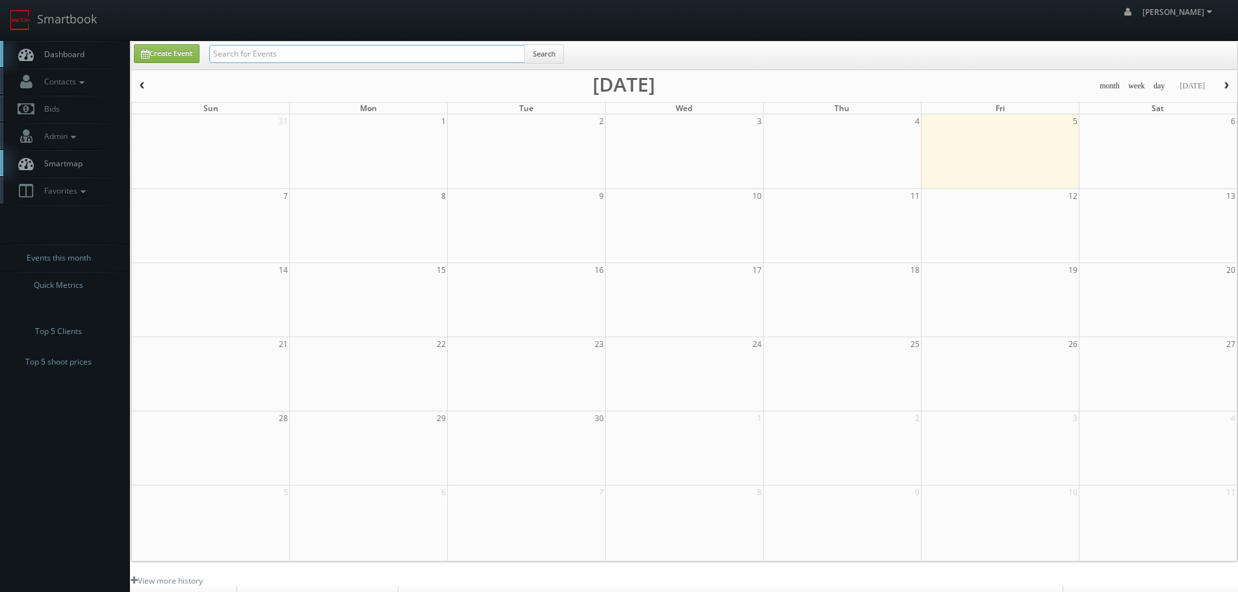
click at [301, 49] on input "text" at bounding box center [367, 54] width 316 height 18
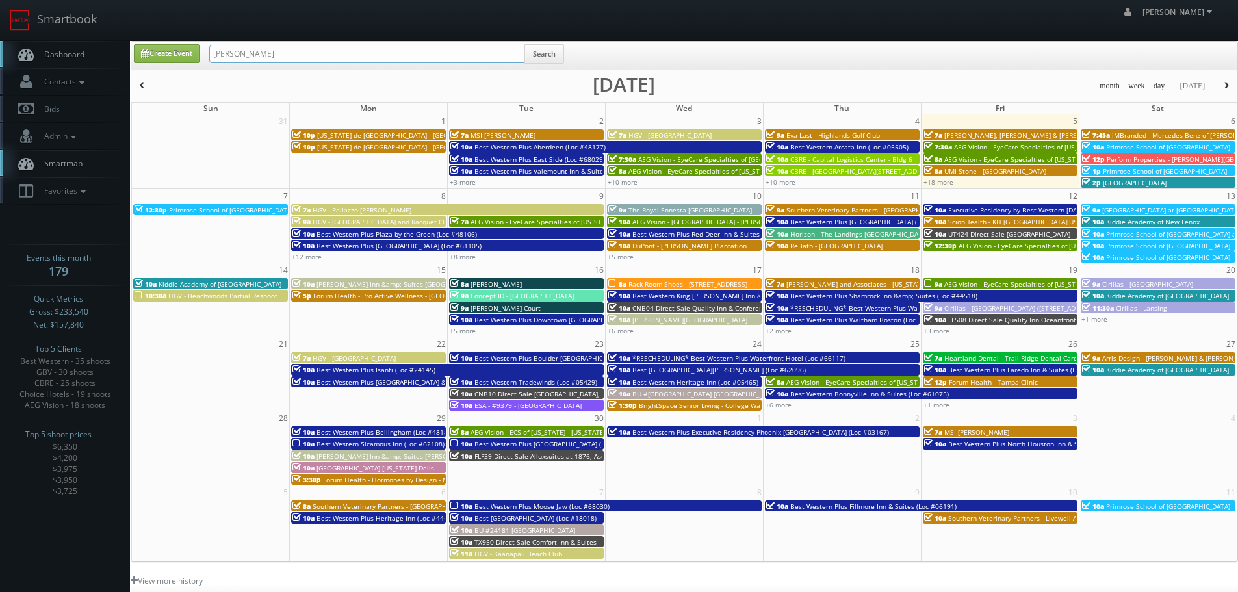
type input "[PERSON_NAME]"
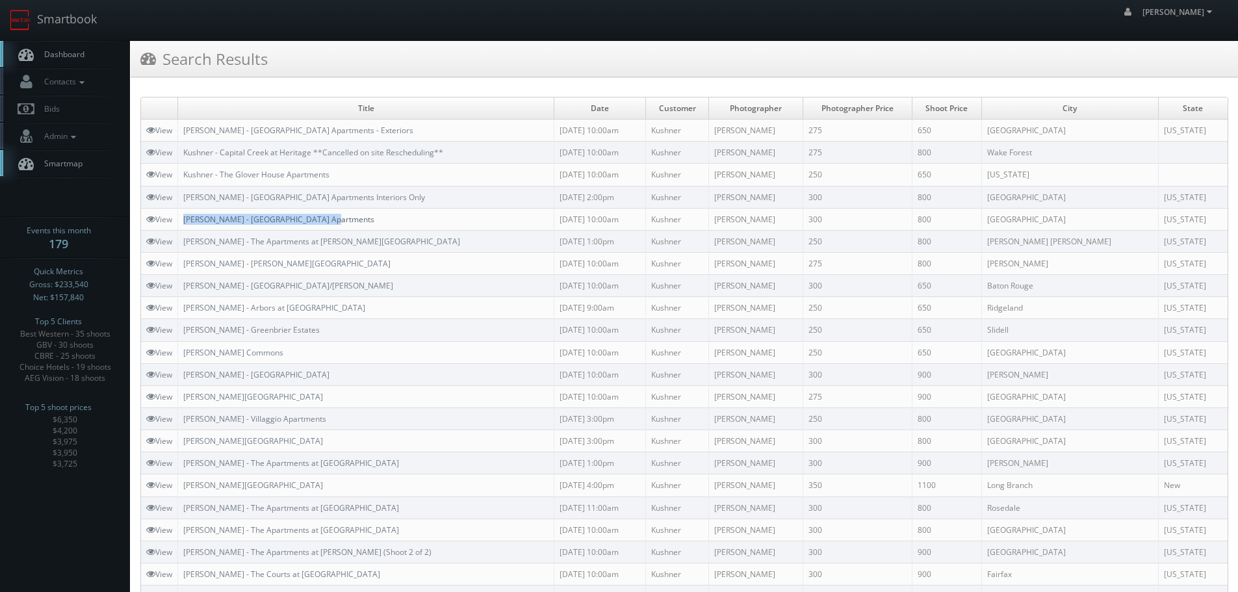
copy link "Kushner - Annapolis Roads Apartments"
drag, startPoint x: 356, startPoint y: 218, endPoint x: 186, endPoint y: 216, distance: 170.2
click at [186, 216] on td "Kushner - Annapolis Roads Apartments" at bounding box center [366, 219] width 376 height 22
copy link "Kushner - River House Apartments Interiors Only"
drag, startPoint x: 395, startPoint y: 195, endPoint x: 187, endPoint y: 200, distance: 208.0
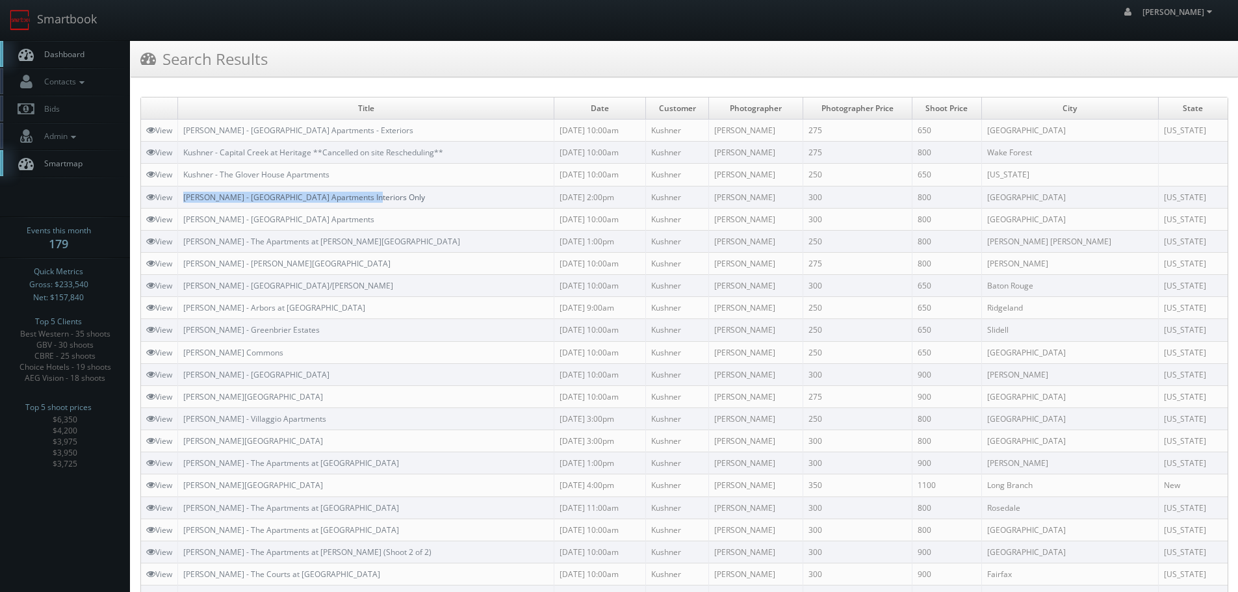
click at [187, 200] on td "Kushner - River House Apartments Interiors Only" at bounding box center [366, 197] width 376 height 22
copy link "Kushner - The Glover House Apartments"
drag, startPoint x: 370, startPoint y: 177, endPoint x: 184, endPoint y: 173, distance: 186.5
click at [184, 173] on td "Kushner - The Glover House Apartments" at bounding box center [366, 175] width 376 height 22
drag, startPoint x: 398, startPoint y: 125, endPoint x: 170, endPoint y: 122, distance: 228.1
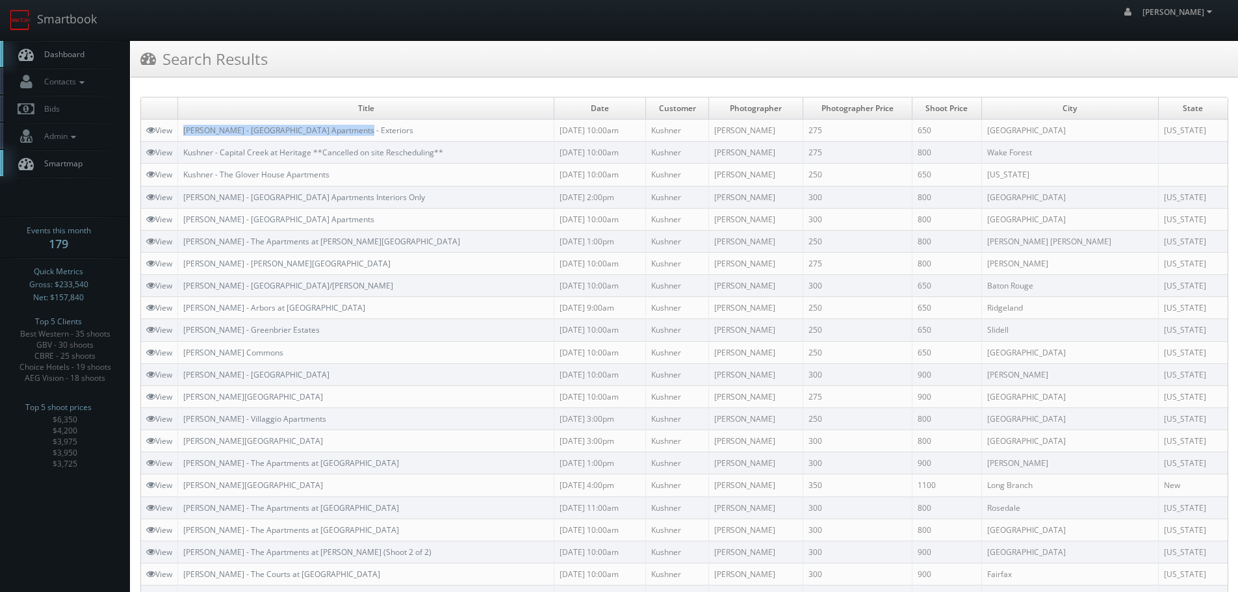
click at [170, 122] on tr "View Kushner - River House Apartments - Exteriors 09/03/2025 10:00am Kushner Ma…" at bounding box center [684, 131] width 1086 height 22
copy tr "w Kushner - River House Apartments - Exteriors"
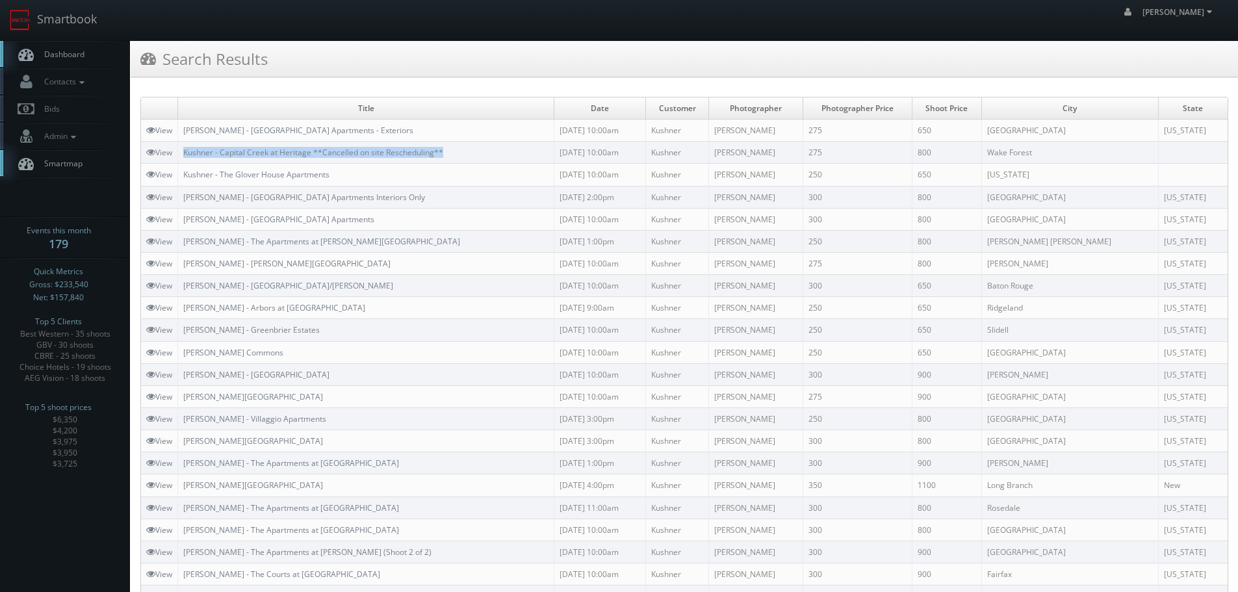
copy link "Kushner - Capital Creek at Heritage **Cancelled on site Rescheduling**"
drag, startPoint x: 479, startPoint y: 151, endPoint x: 179, endPoint y: 153, distance: 300.2
click at [179, 153] on td "Kushner - Capital Creek at Heritage **Cancelled on site Rescheduling**" at bounding box center [366, 153] width 376 height 22
copy link "Kushner - Hunter's Glen Apartments"
drag, startPoint x: 328, startPoint y: 263, endPoint x: 181, endPoint y: 264, distance: 146.8
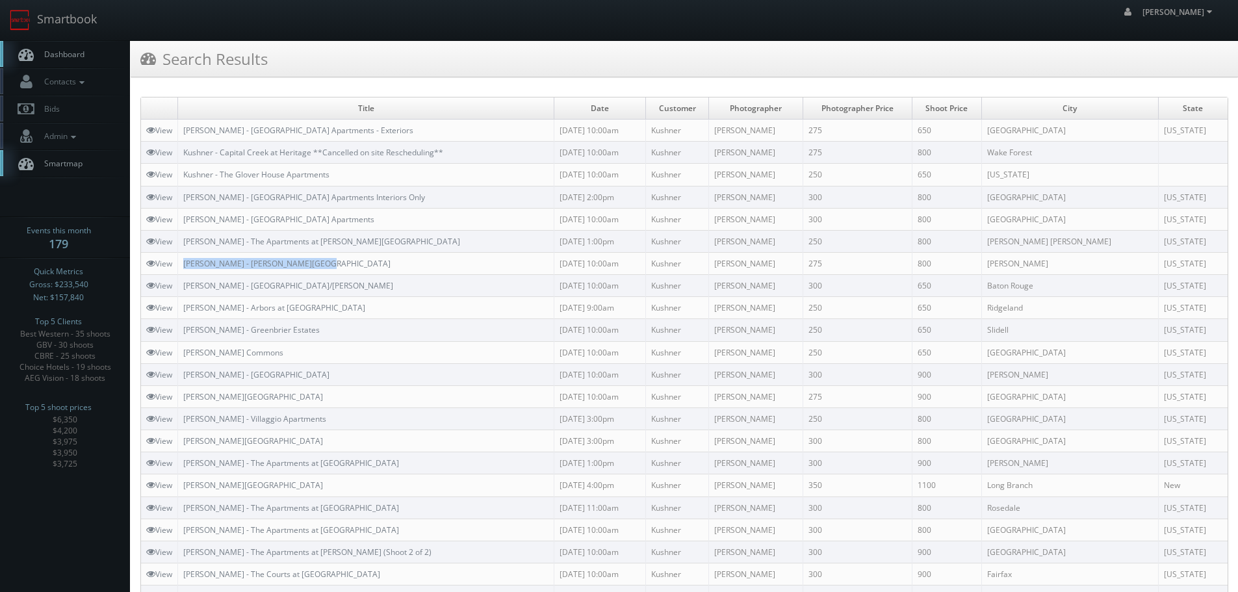
click at [181, 264] on td "Kushner - Hunter's Glen Apartments" at bounding box center [366, 263] width 376 height 22
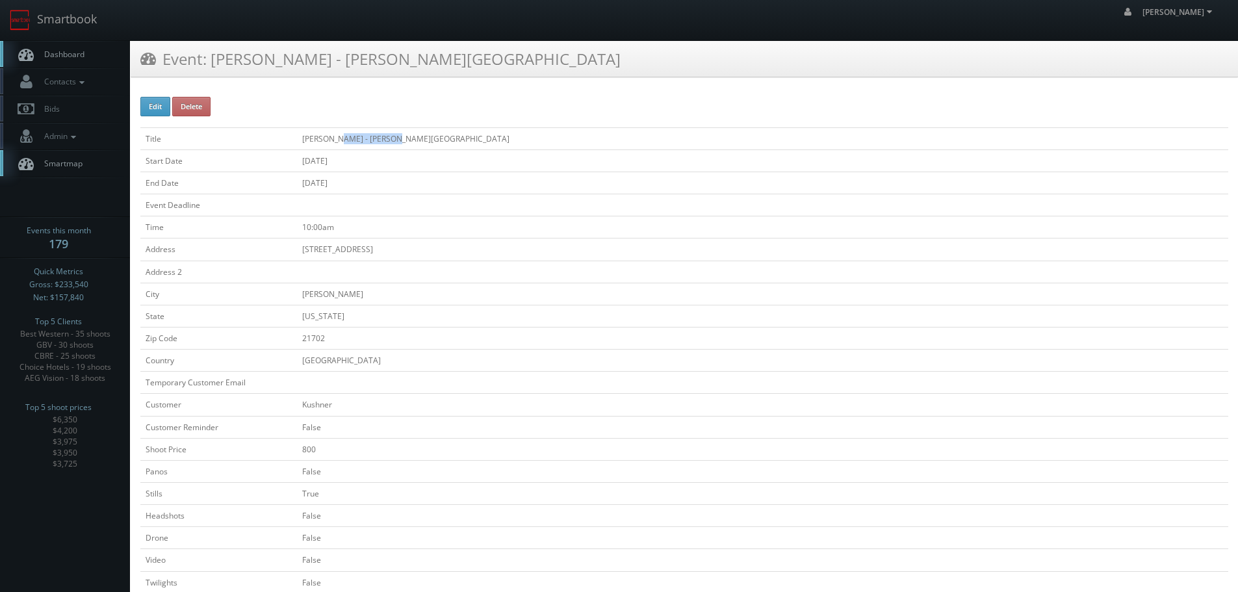
copy td "[PERSON_NAME]"
drag, startPoint x: 373, startPoint y: 140, endPoint x: 322, endPoint y: 134, distance: 51.0
click at [322, 134] on td "[PERSON_NAME] - [PERSON_NAME][GEOGRAPHIC_DATA]" at bounding box center [762, 138] width 931 height 22
copy tr "[PERSON_NAME] - [PERSON_NAME][GEOGRAPHIC_DATA]"
drag, startPoint x: 440, startPoint y: 136, endPoint x: 233, endPoint y: 139, distance: 207.3
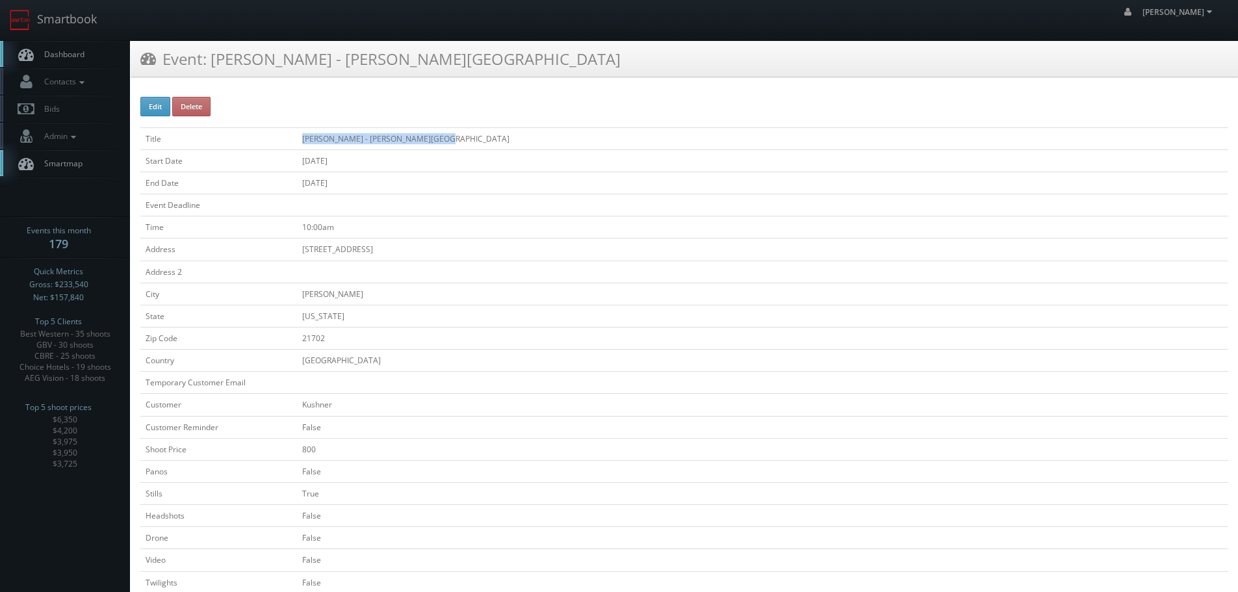
click at [233, 139] on tr "Title [PERSON_NAME] - [PERSON_NAME] Apartments" at bounding box center [684, 138] width 1088 height 22
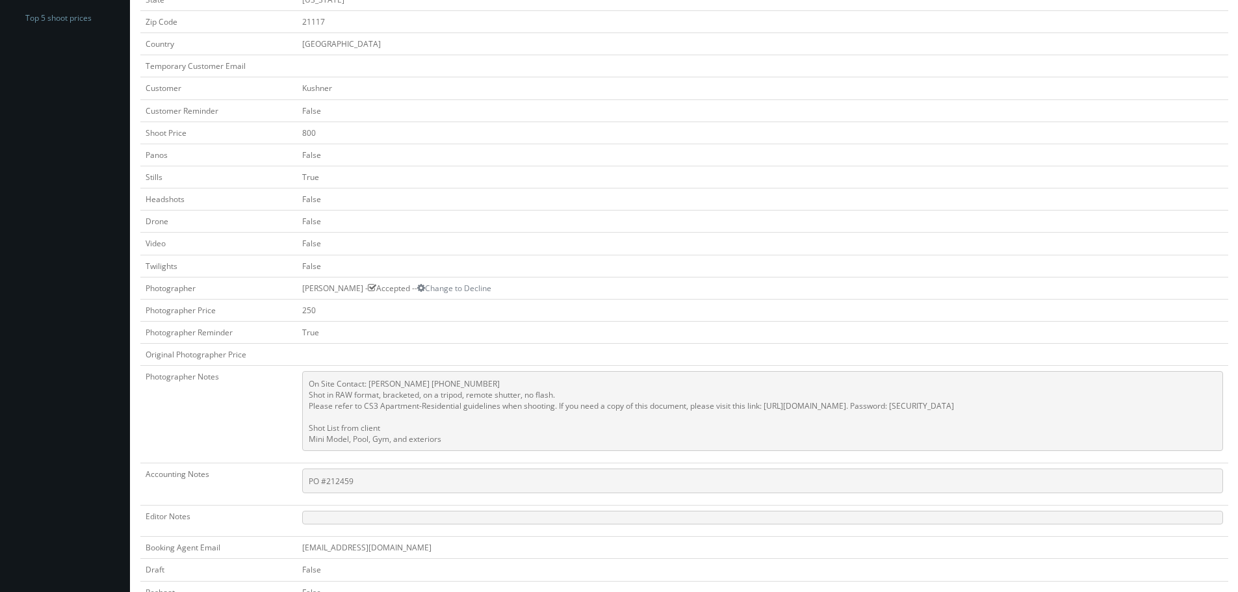
scroll to position [325, 0]
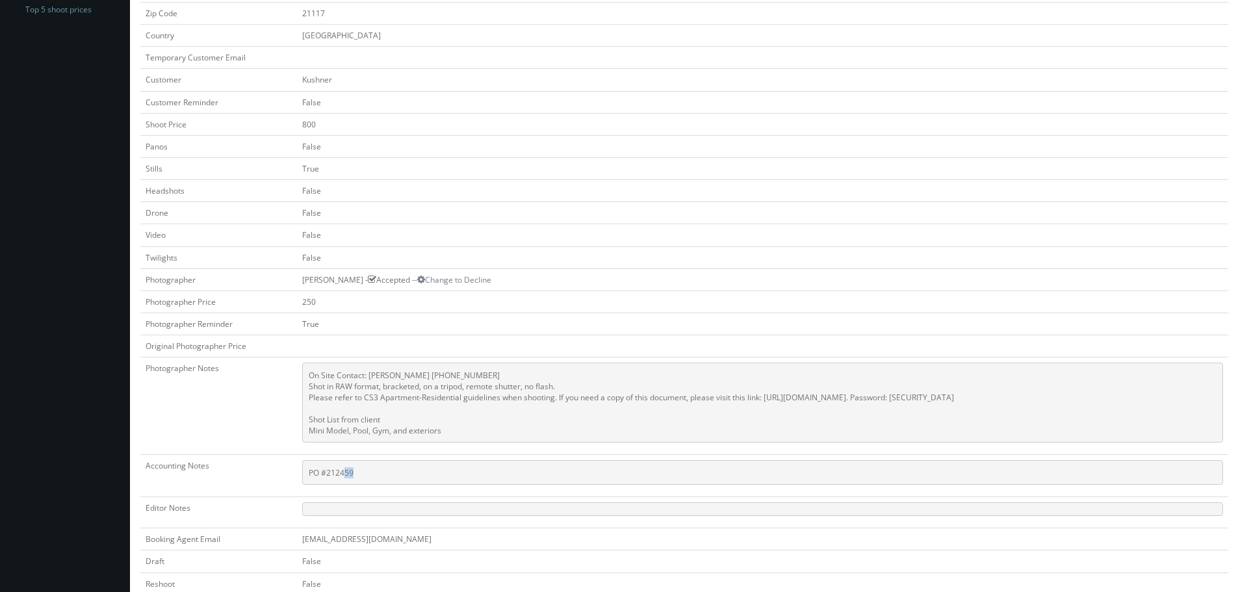
drag, startPoint x: 344, startPoint y: 482, endPoint x: 327, endPoint y: 481, distance: 16.3
click at [327, 481] on pre "PO #212459" at bounding box center [762, 472] width 921 height 25
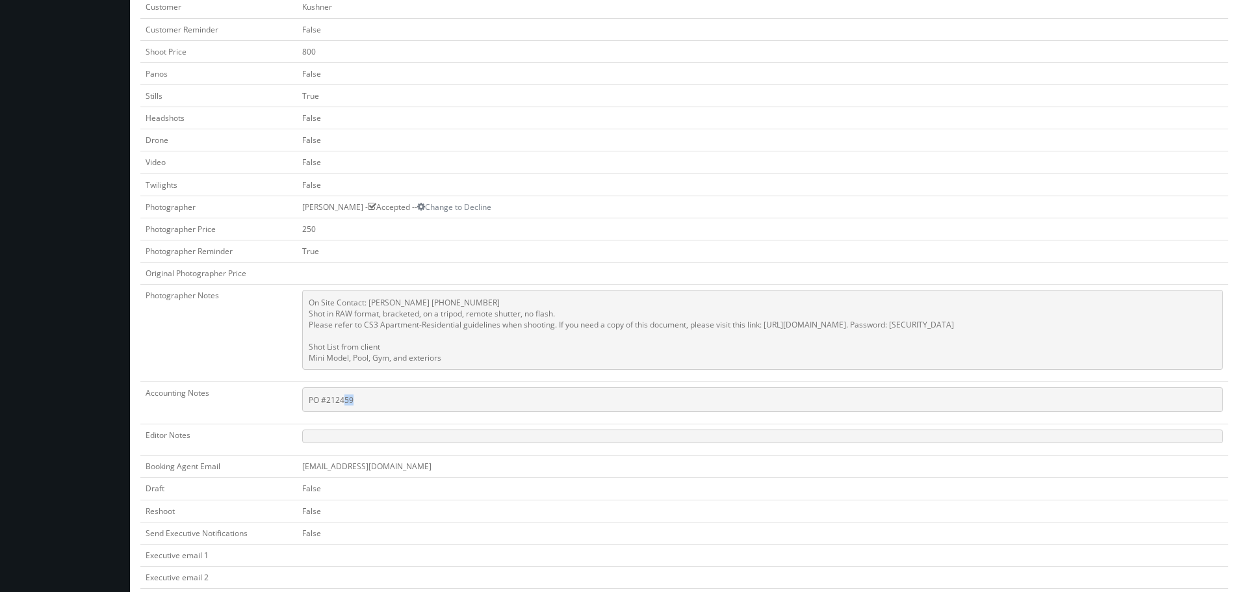
drag, startPoint x: 342, startPoint y: 476, endPoint x: 352, endPoint y: 474, distance: 10.6
click at [346, 476] on tbody "Title [PERSON_NAME] - The Apartments at [PERSON_NAME][GEOGRAPHIC_DATA] Start Da…" at bounding box center [684, 225] width 1088 height 991
copy pre "12459"
copy pre "212459"
drag, startPoint x: 346, startPoint y: 402, endPoint x: 312, endPoint y: 402, distance: 33.1
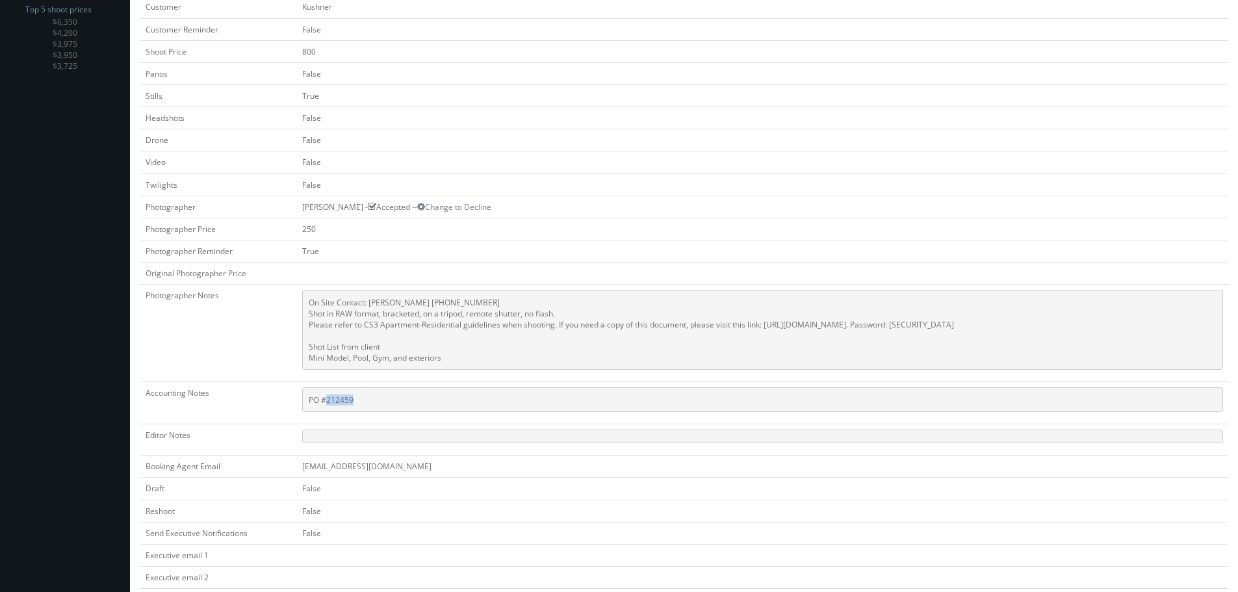
click at [312, 402] on pre "PO #212459" at bounding box center [762, 399] width 921 height 25
click at [342, 406] on pre "PO #212459" at bounding box center [762, 399] width 921 height 25
copy pre "PO #212459"
drag, startPoint x: 378, startPoint y: 396, endPoint x: 290, endPoint y: 409, distance: 89.4
click at [302, 409] on pre "PO #212459" at bounding box center [762, 399] width 921 height 25
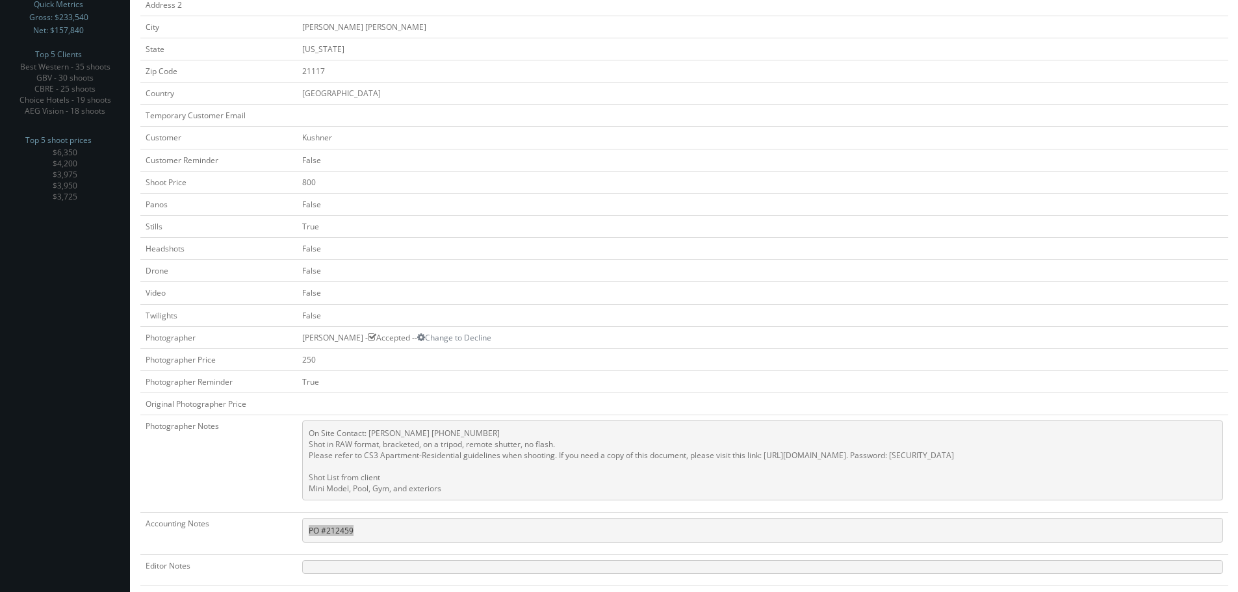
scroll to position [73, 0]
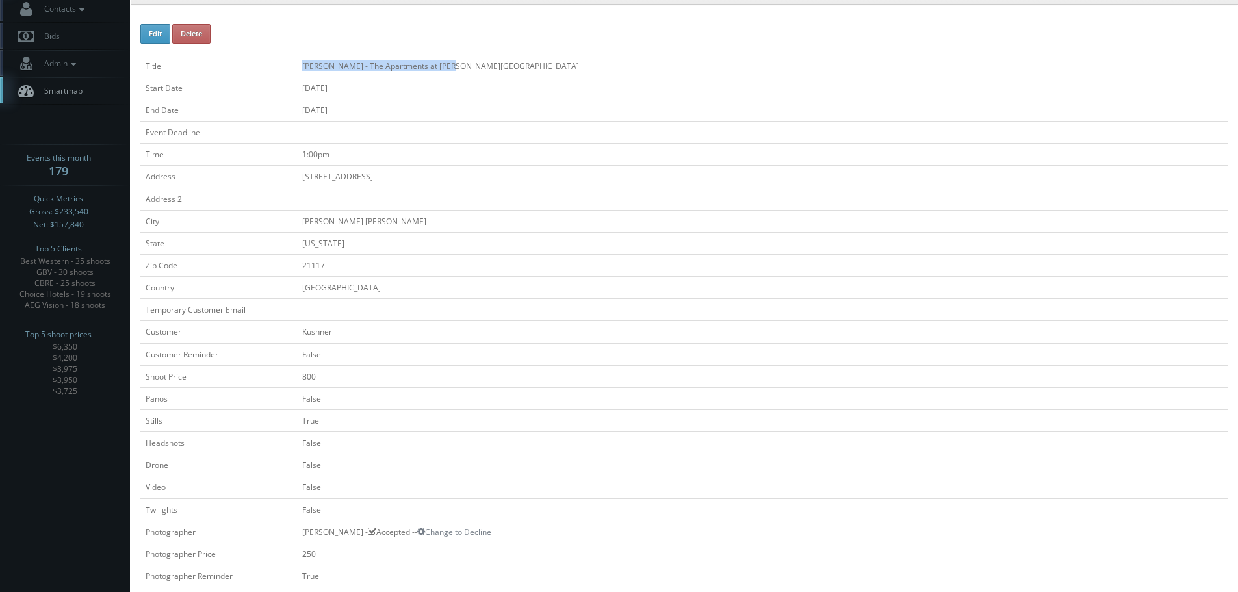
drag, startPoint x: 466, startPoint y: 65, endPoint x: 236, endPoint y: 63, distance: 229.3
click at [236, 63] on tr "Title Kushner - The Apartments at Owings Run" at bounding box center [684, 66] width 1088 height 22
copy tr "Kushner - The Apartments at Owings Run"
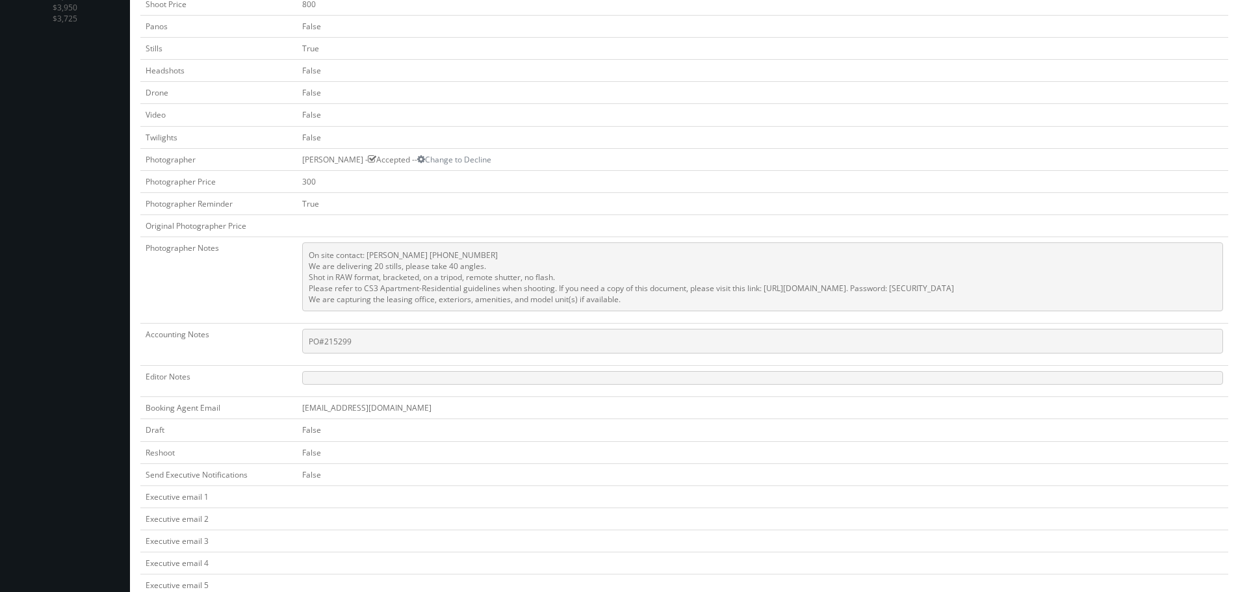
scroll to position [455, 0]
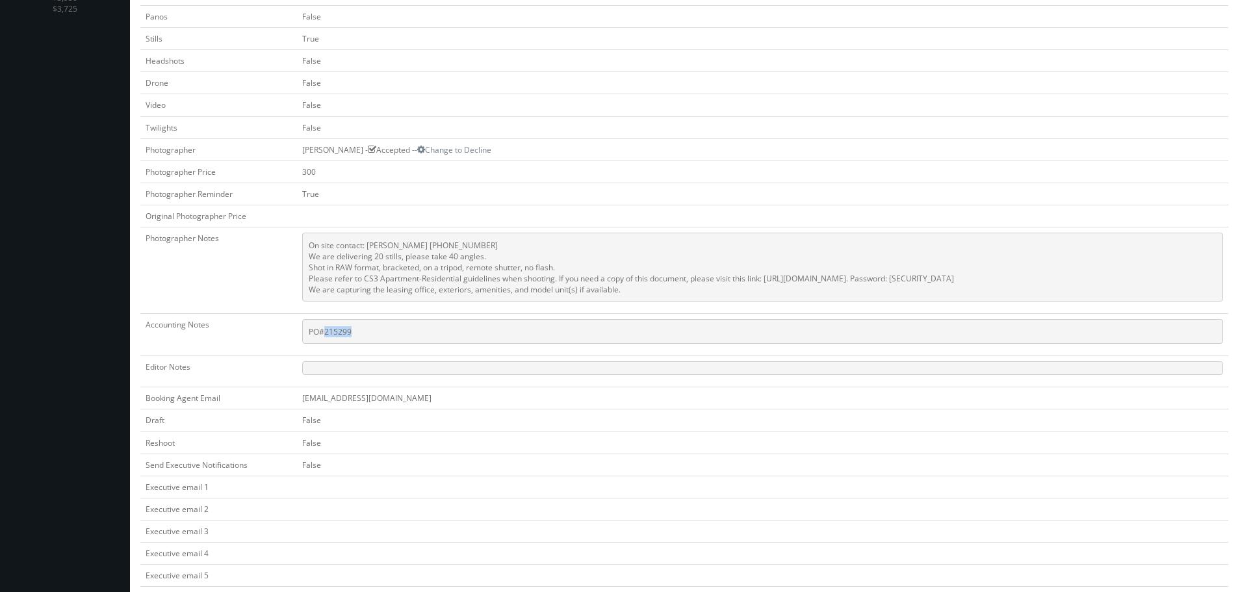
copy pre "215299"
drag, startPoint x: 360, startPoint y: 329, endPoint x: 311, endPoint y: 331, distance: 48.8
click at [311, 331] on pre "PO#215299" at bounding box center [762, 331] width 921 height 25
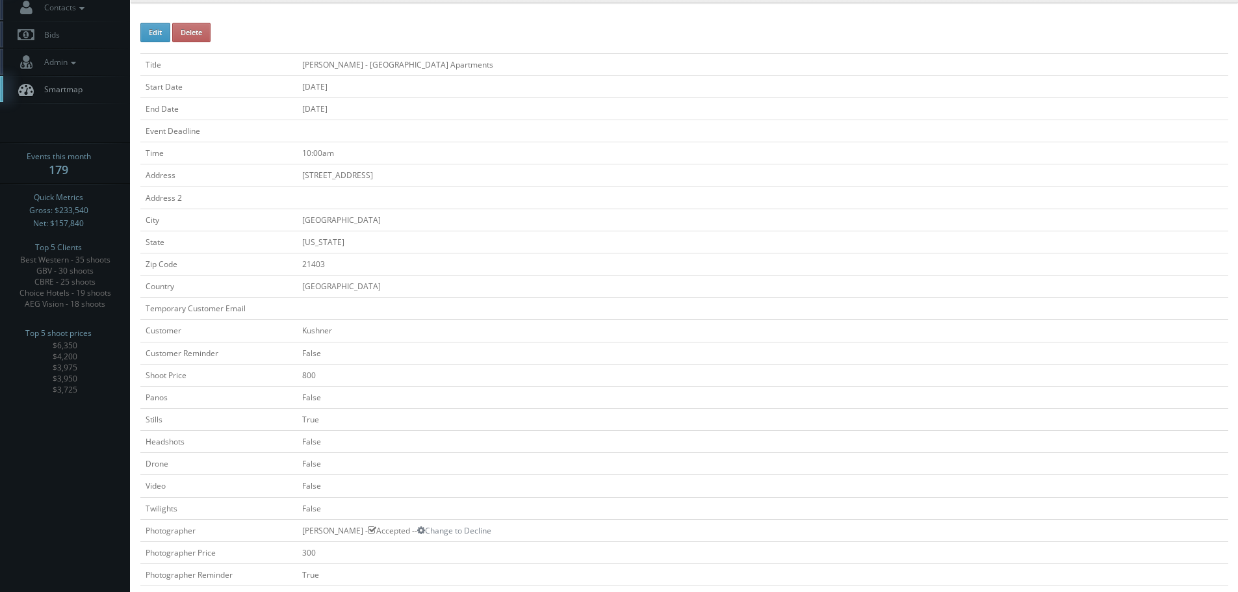
scroll to position [0, 0]
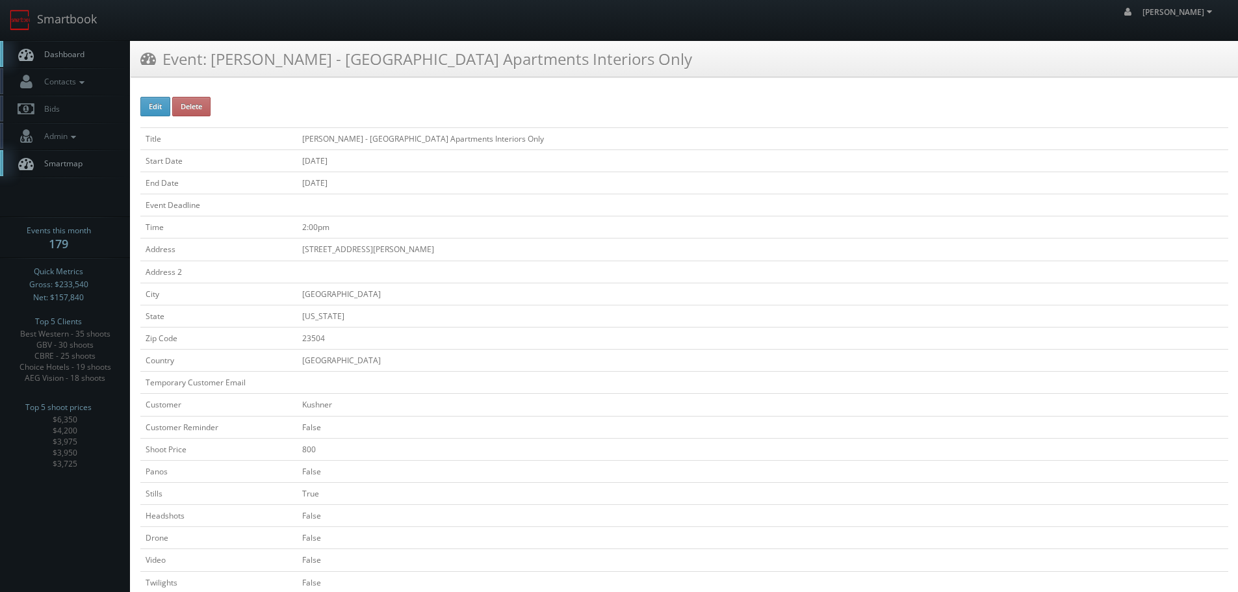
scroll to position [260, 0]
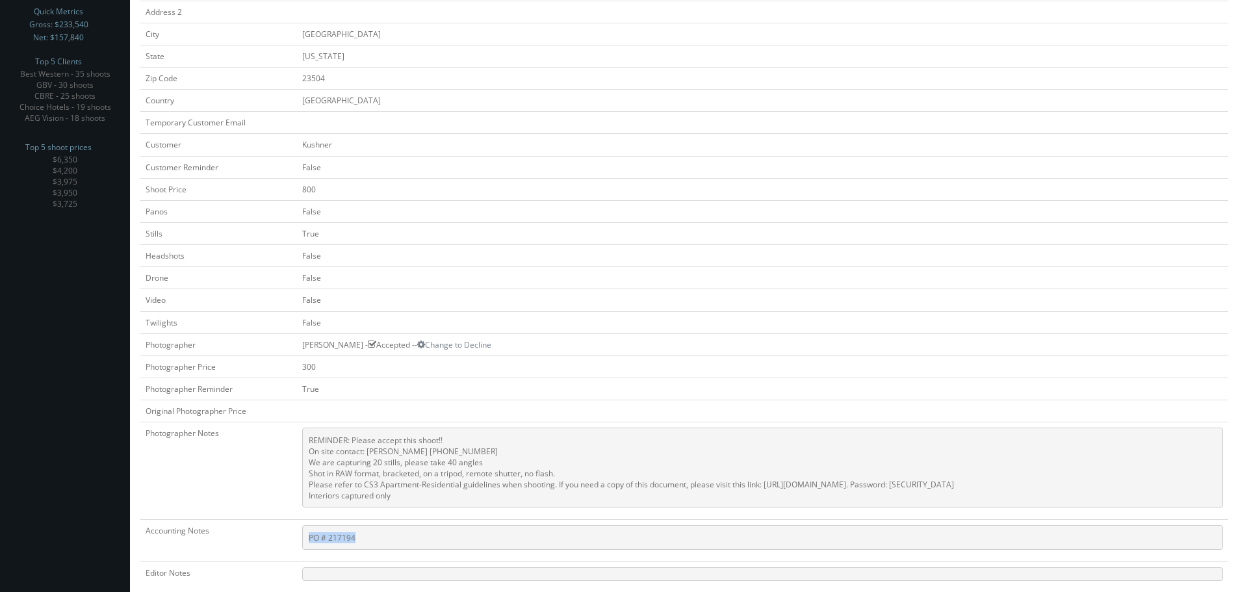
drag, startPoint x: 341, startPoint y: 537, endPoint x: 275, endPoint y: 537, distance: 65.6
click at [275, 537] on tr "Accounting Notes PO # 217194" at bounding box center [684, 541] width 1088 height 42
copy tr "PO # 217194"
click at [382, 538] on pre "PO # 217194" at bounding box center [762, 537] width 921 height 25
copy pre "217194"
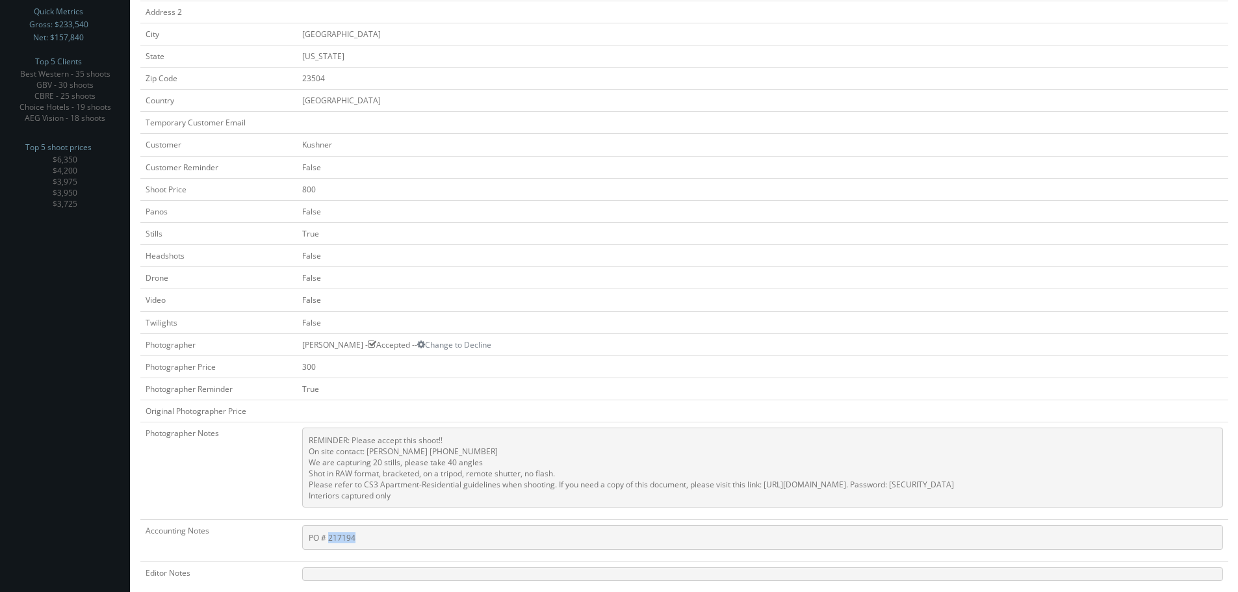
drag, startPoint x: 324, startPoint y: 542, endPoint x: 314, endPoint y: 537, distance: 10.8
click at [314, 537] on pre "PO # 217194" at bounding box center [762, 537] width 921 height 25
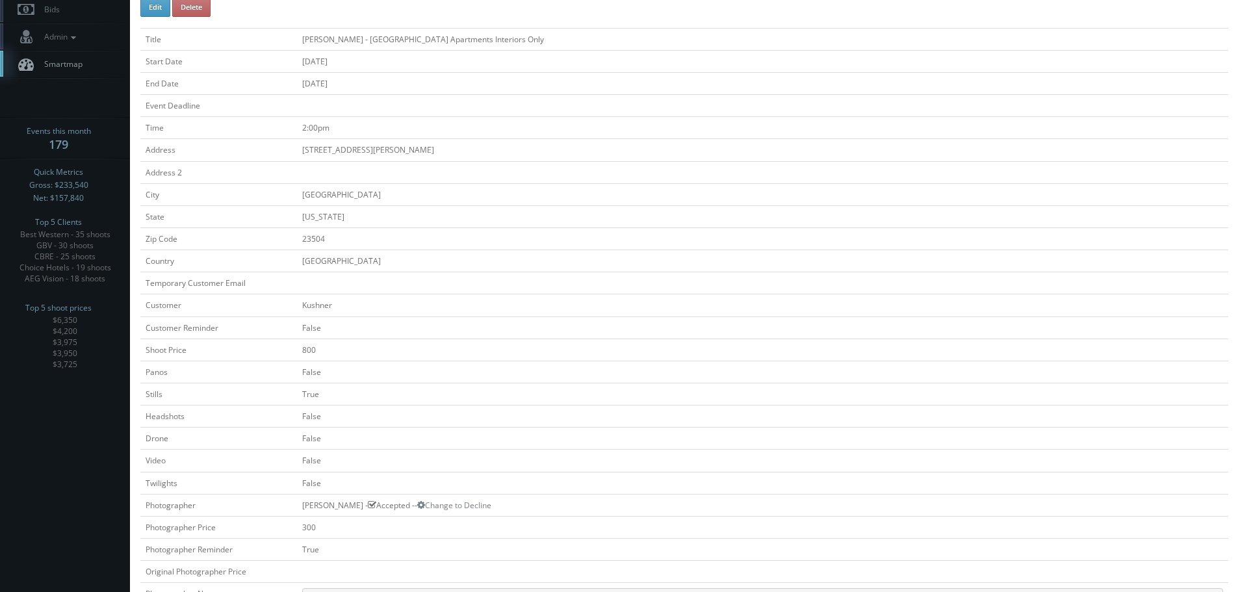
scroll to position [0, 0]
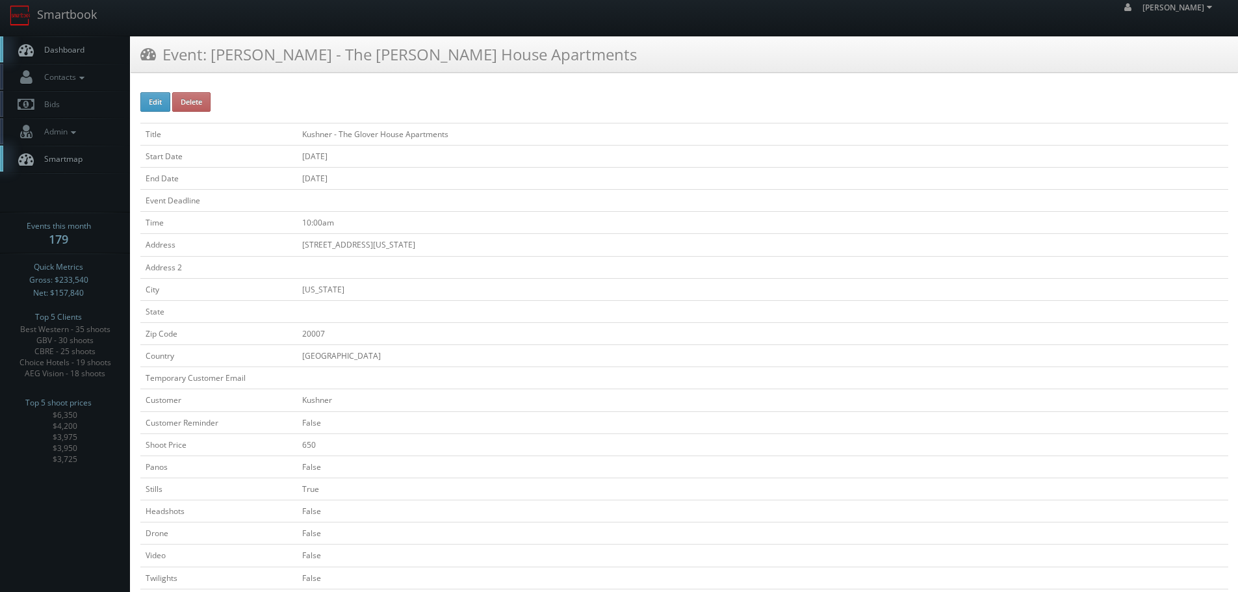
scroll to position [325, 0]
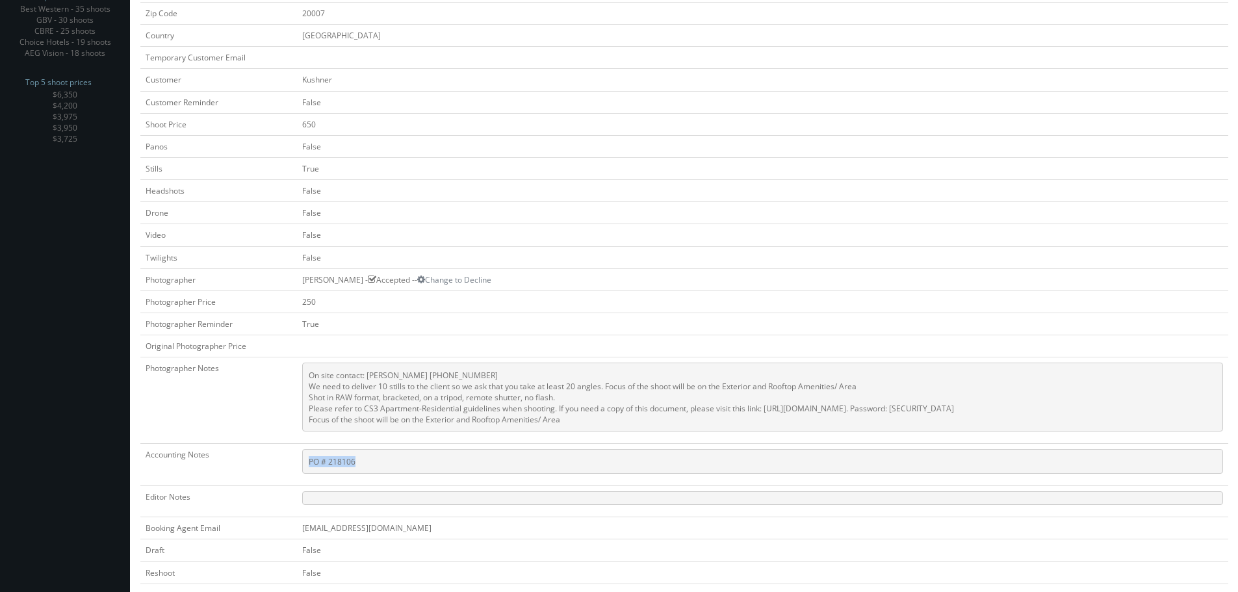
copy pre "PO # 218106"
drag, startPoint x: 366, startPoint y: 462, endPoint x: 287, endPoint y: 456, distance: 78.8
click at [302, 456] on pre "PO # 218106" at bounding box center [762, 461] width 921 height 25
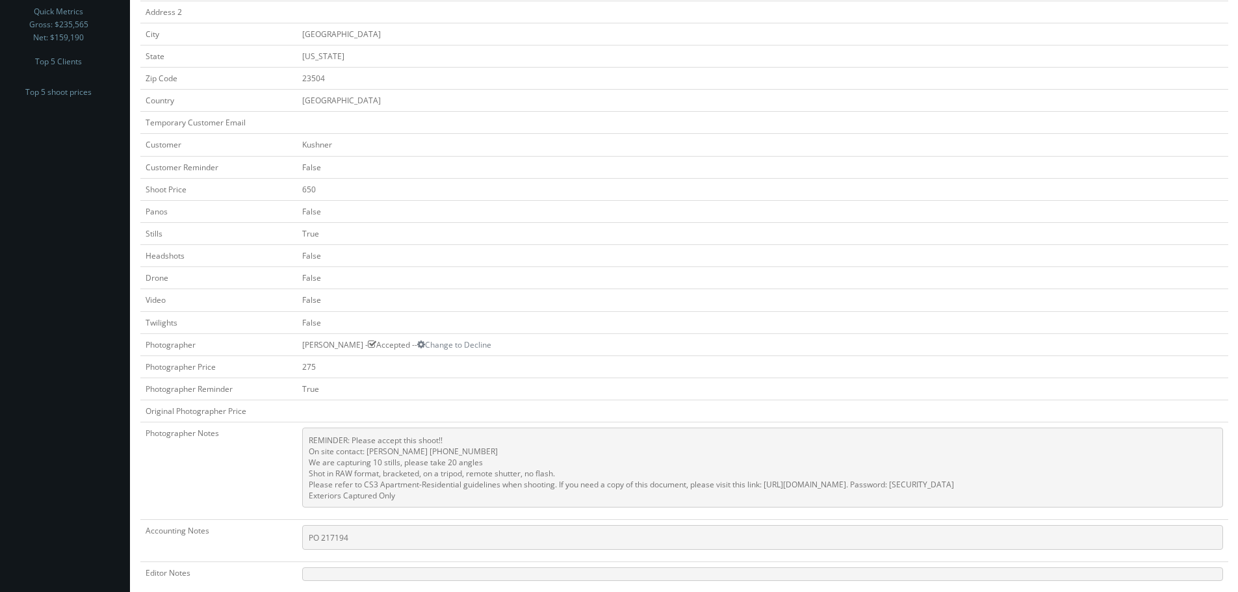
scroll to position [274, 0]
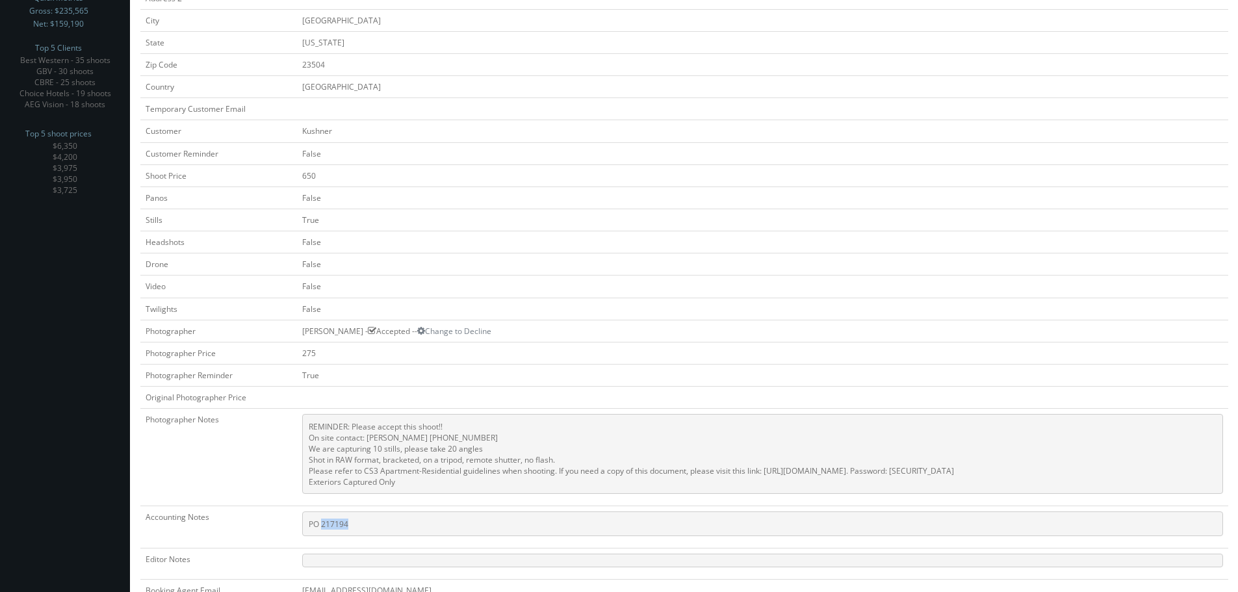
copy pre "217194"
drag, startPoint x: 355, startPoint y: 515, endPoint x: 308, endPoint y: 526, distance: 48.8
click at [308, 526] on pre "PO 217194" at bounding box center [762, 523] width 921 height 25
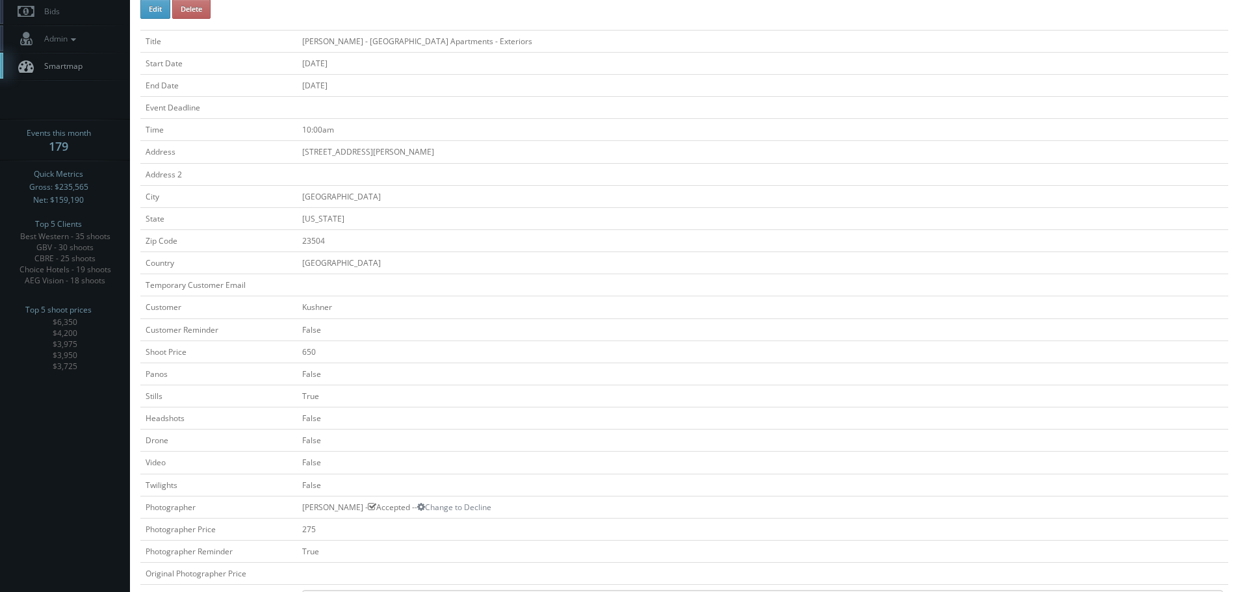
scroll to position [0, 0]
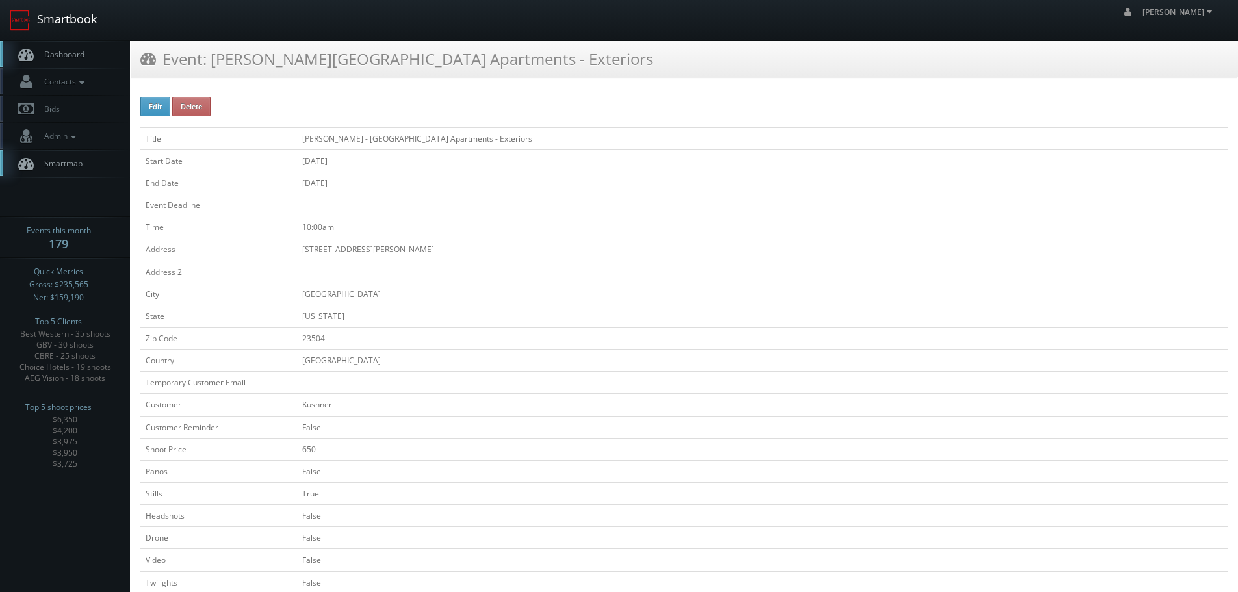
click at [88, 20] on link "Smartbook" at bounding box center [53, 20] width 107 height 40
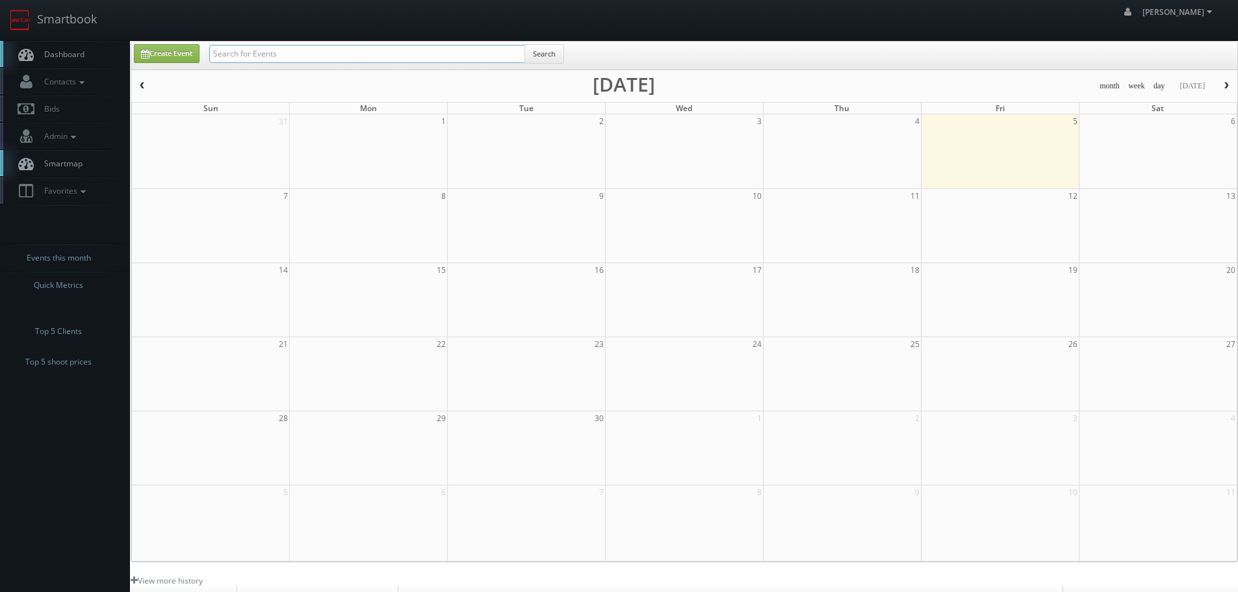
click at [455, 59] on input "text" at bounding box center [367, 54] width 316 height 18
type input "[PERSON_NAME]"
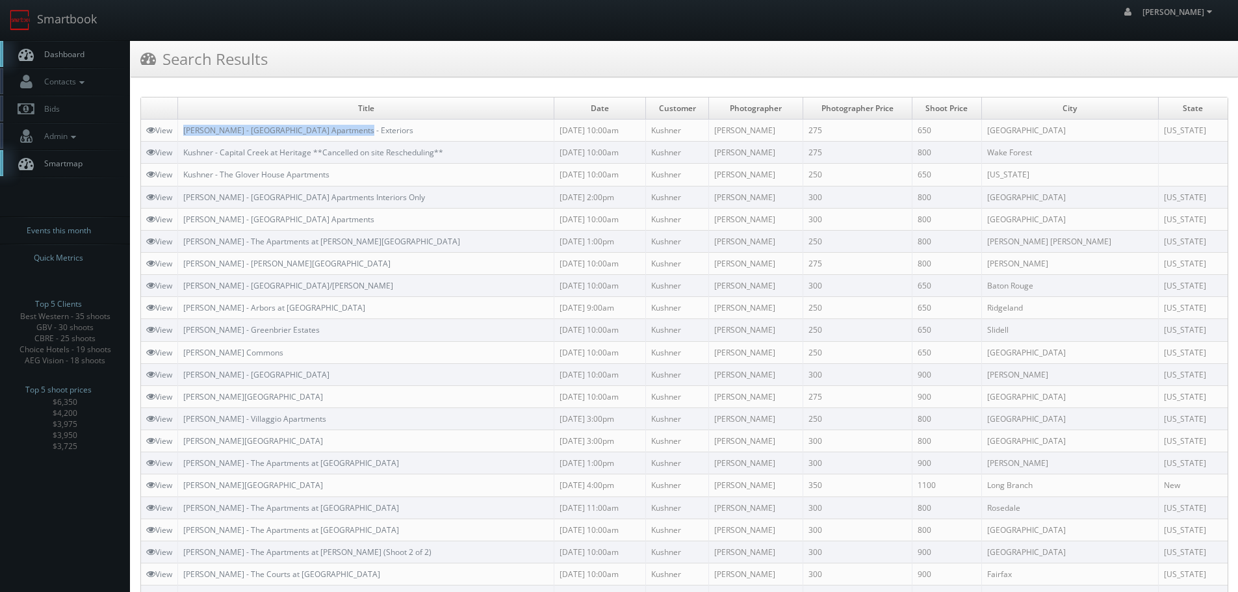
copy link "Kushner - River House Apartments - Exteriors"
drag, startPoint x: 368, startPoint y: 134, endPoint x: 183, endPoint y: 133, distance: 185.2
click at [183, 133] on td "Kushner - River House Apartments - Exteriors" at bounding box center [366, 131] width 376 height 22
click at [167, 130] on link "View" at bounding box center [159, 130] width 26 height 11
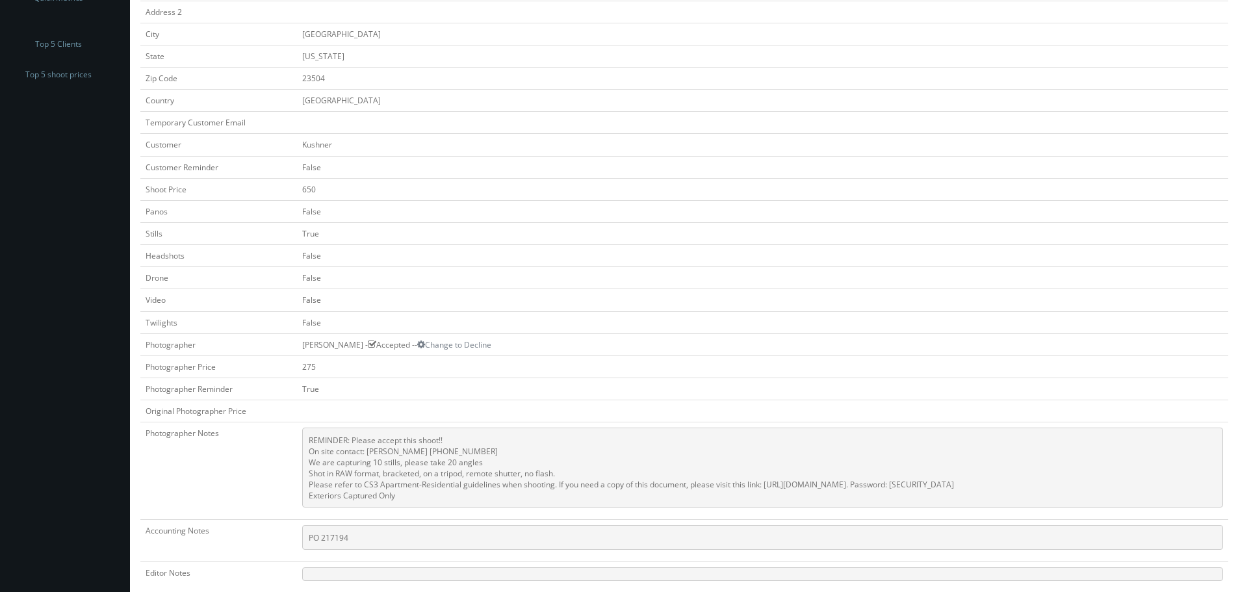
scroll to position [274, 0]
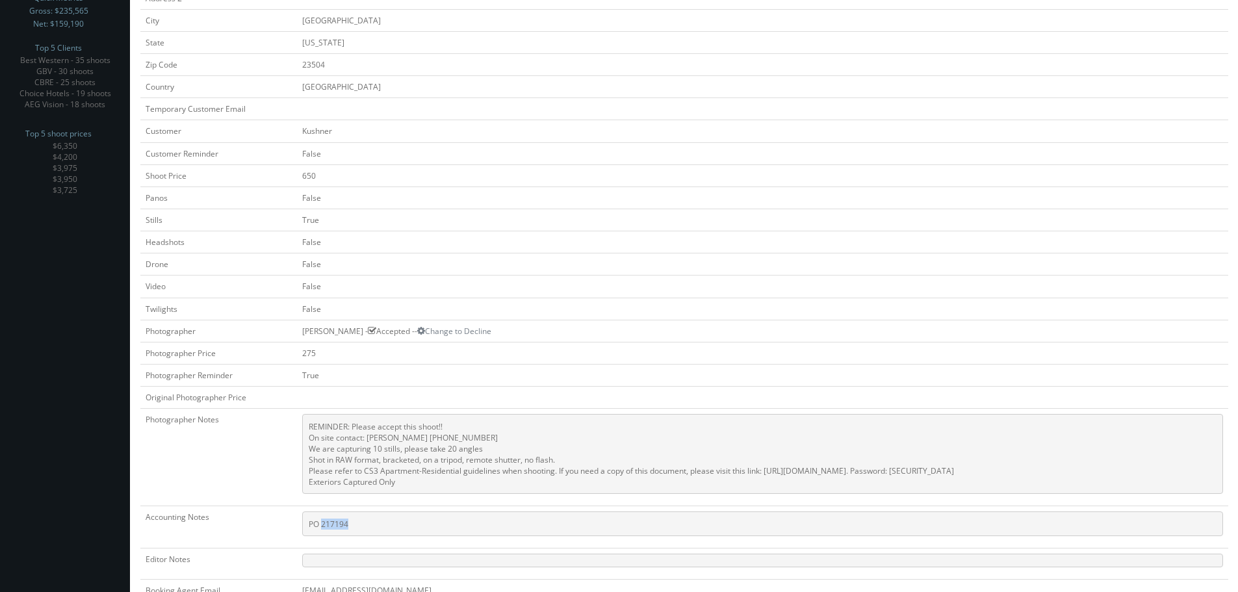
copy pre "217194"
drag, startPoint x: 363, startPoint y: 517, endPoint x: 308, endPoint y: 526, distance: 55.9
click at [308, 526] on pre "PO 217194" at bounding box center [762, 523] width 921 height 25
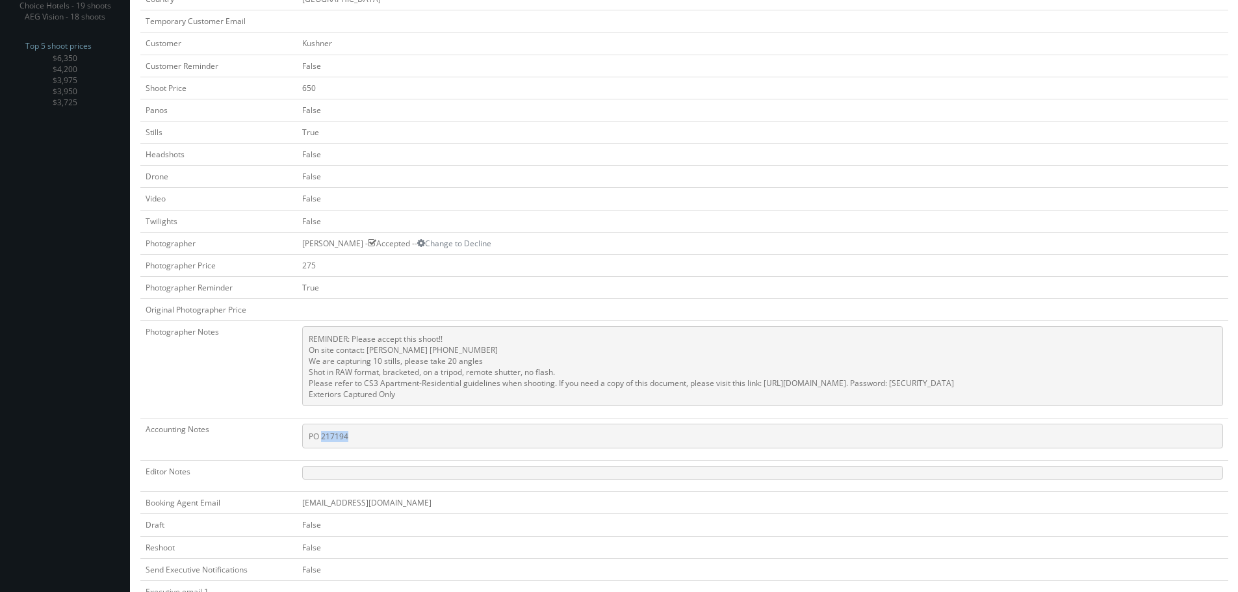
scroll to position [338, 0]
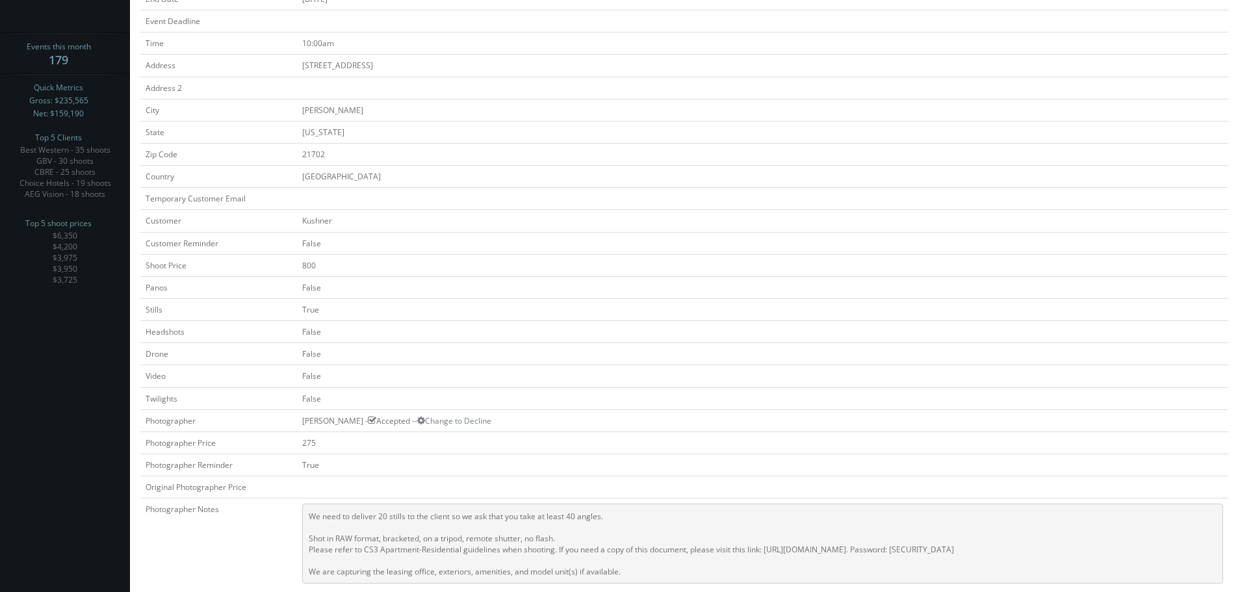
scroll to position [325, 0]
